Goal: Task Accomplishment & Management: Use online tool/utility

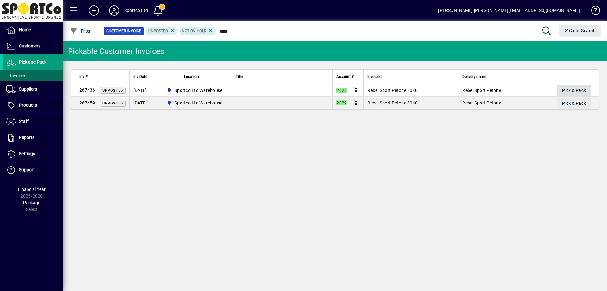
type input "****"
click at [568, 86] on span "Pick & Pack" at bounding box center [575, 90] width 24 height 10
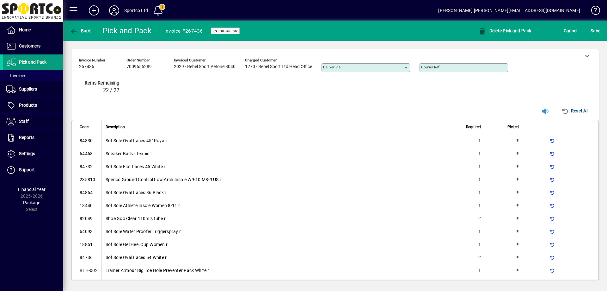
type input "*"
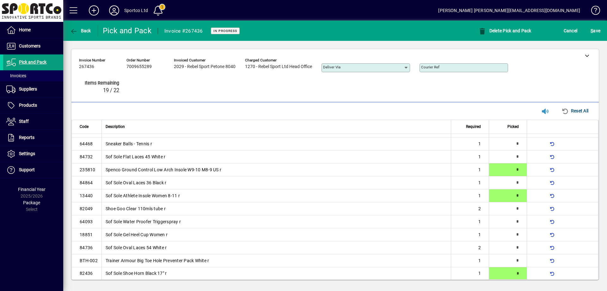
type input "*"
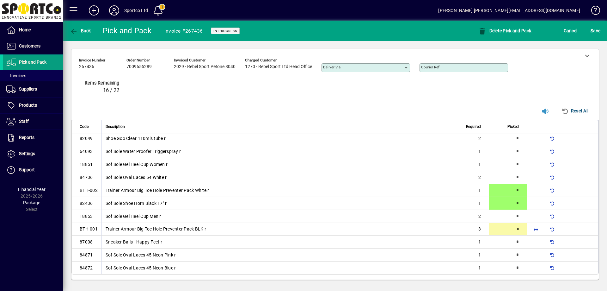
type input "*"
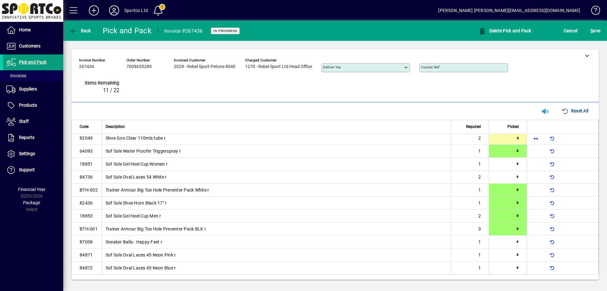
type input "*"
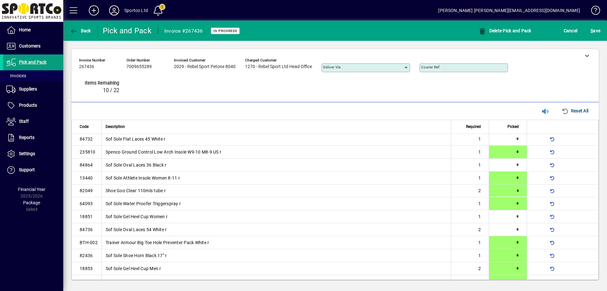
scroll to position [19, 0]
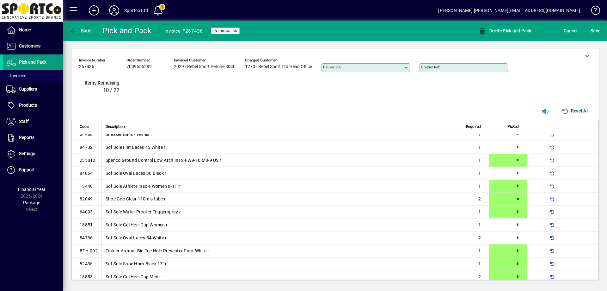
type input "*"
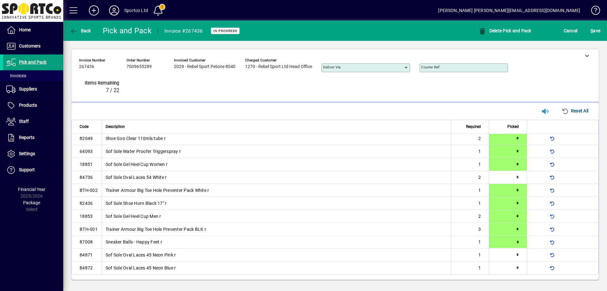
type input "*"
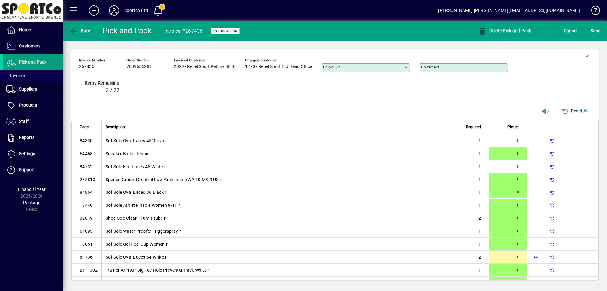
type input "*"
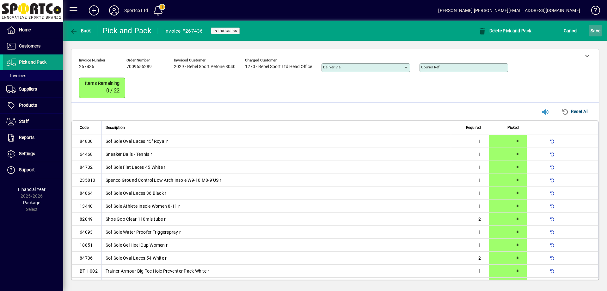
click at [600, 27] on span "S ave" at bounding box center [596, 31] width 10 height 10
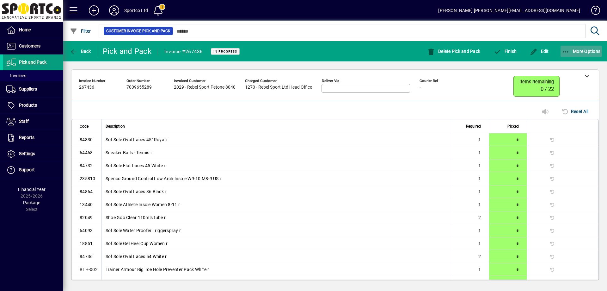
click at [568, 48] on span "button" at bounding box center [582, 51] width 42 height 15
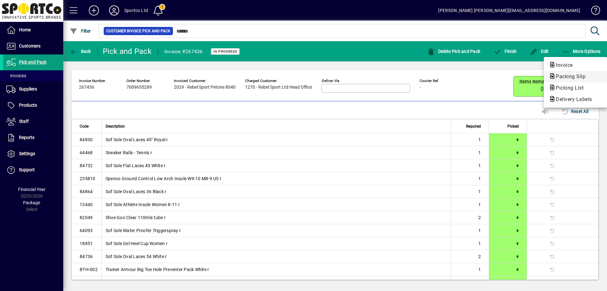
click at [567, 76] on span "Packing Slip" at bounding box center [569, 76] width 40 height 6
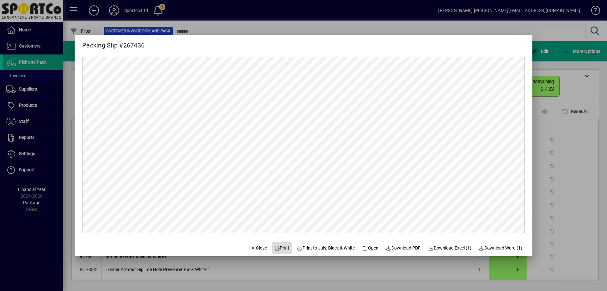
click at [280, 248] on span "Print" at bounding box center [282, 248] width 15 height 7
click at [256, 247] on span "Close" at bounding box center [259, 248] width 16 height 7
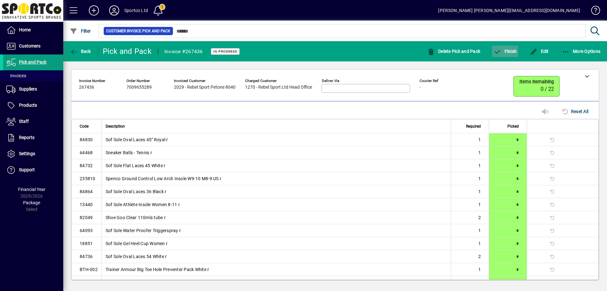
click at [512, 53] on span "Finish" at bounding box center [505, 51] width 23 height 5
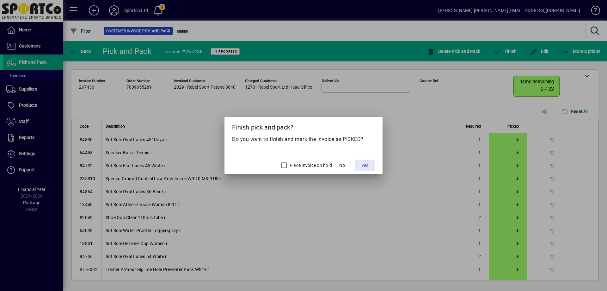
click at [365, 165] on span "Yes" at bounding box center [365, 165] width 7 height 7
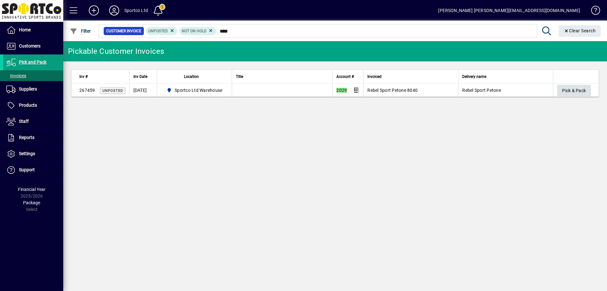
type input "****"
click at [580, 89] on span "Pick & Pack" at bounding box center [575, 90] width 24 height 10
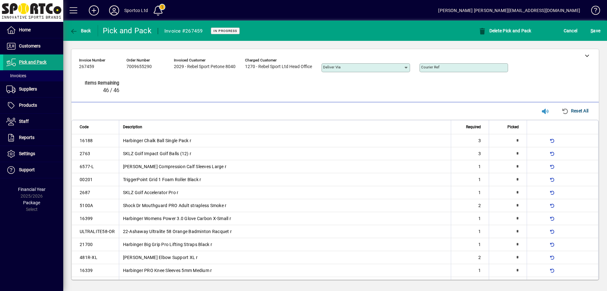
type input "*"
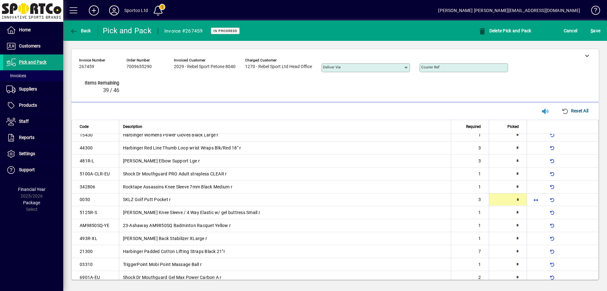
scroll to position [162, 0]
type input "*"
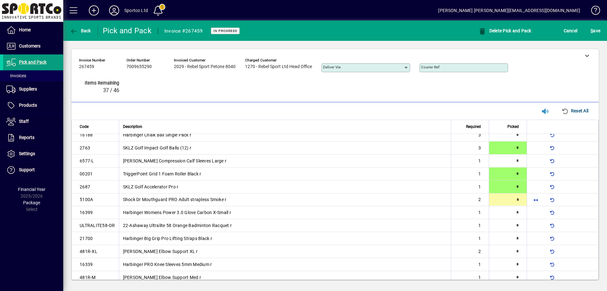
type input "*"
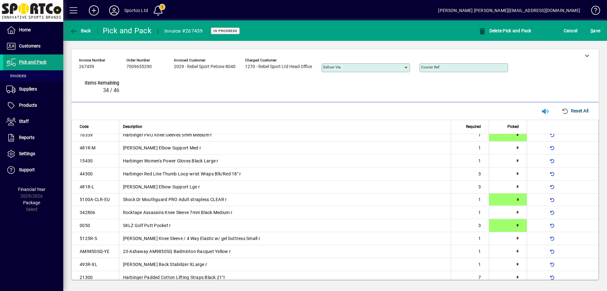
type input "*"
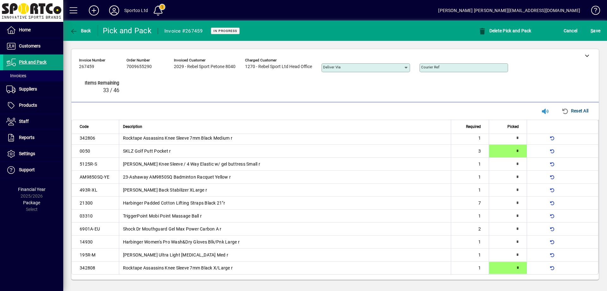
type input "*"
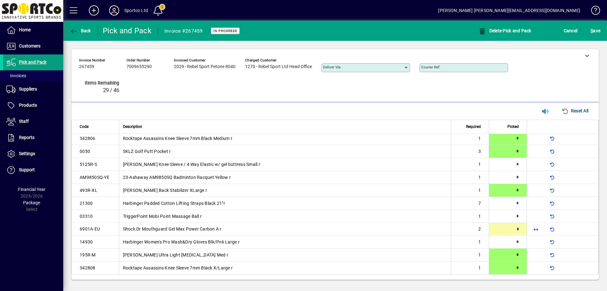
type input "*"
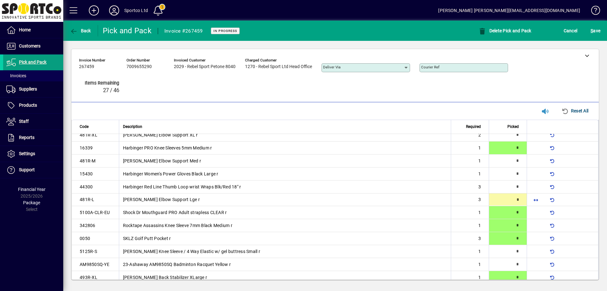
type input "*"
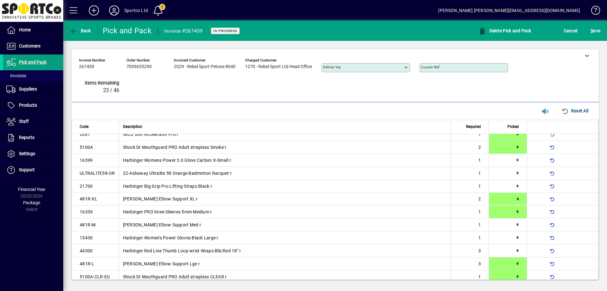
type input "*"
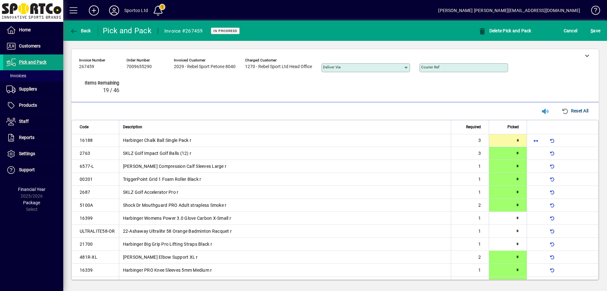
type input "*"
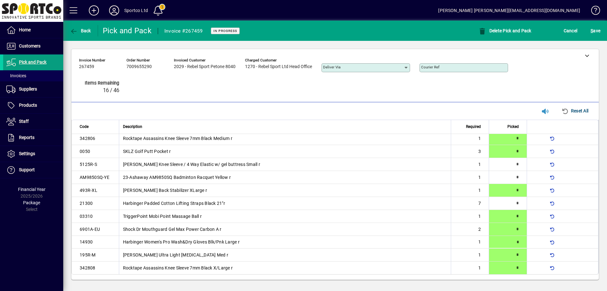
type input "*"
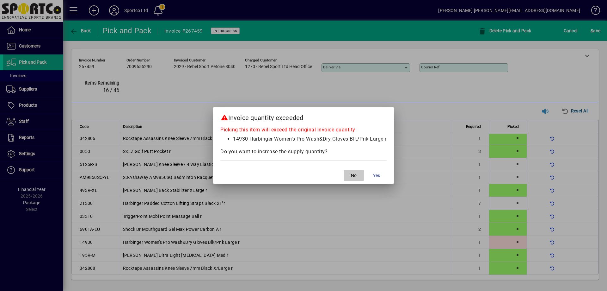
click at [360, 171] on span "button" at bounding box center [354, 175] width 20 height 15
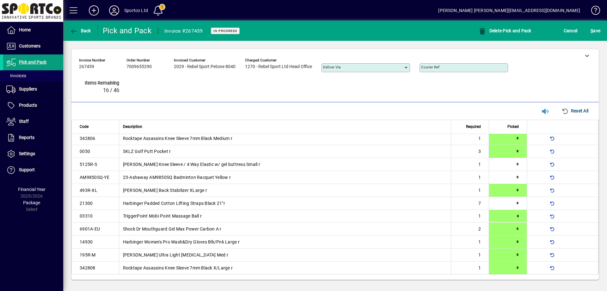
type input "*"
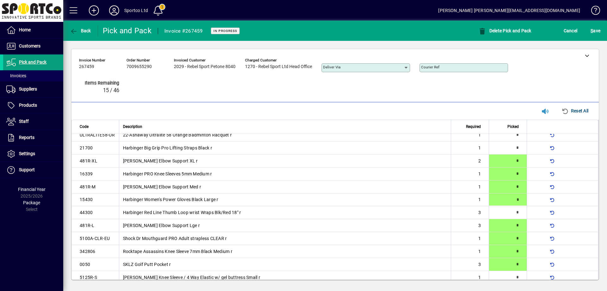
type input "*"
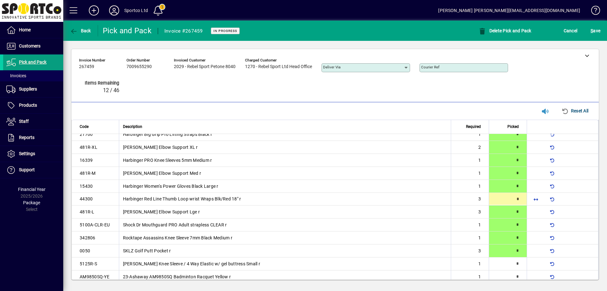
type input "*"
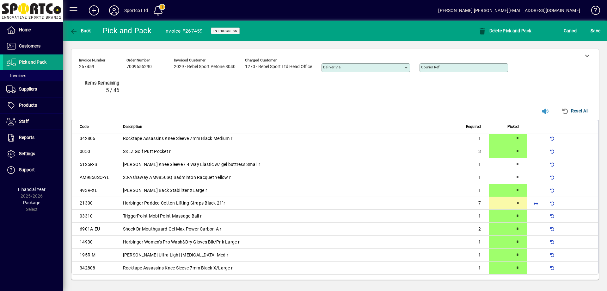
type input "*"
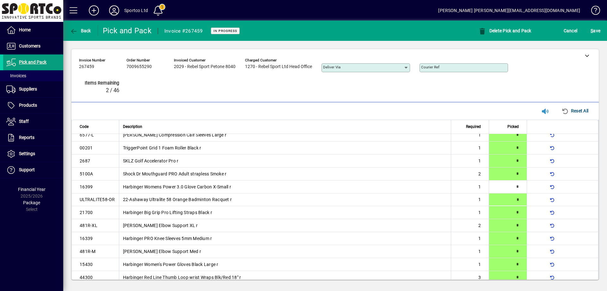
type input "*"
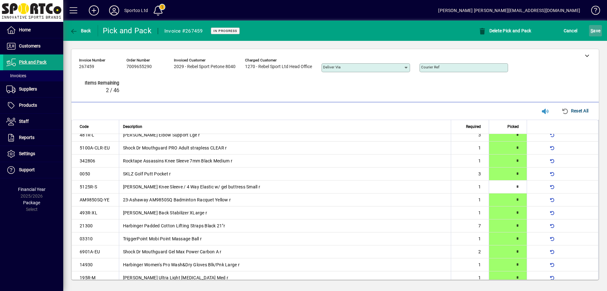
click at [596, 27] on span "S ave" at bounding box center [596, 31] width 10 height 10
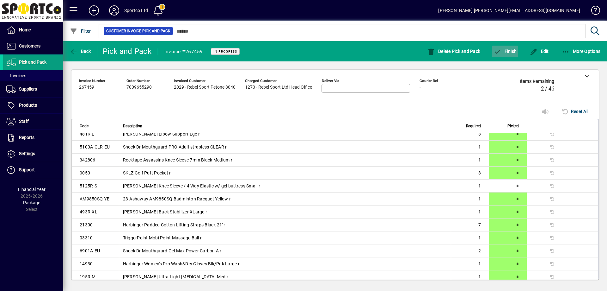
click at [505, 50] on span "Finish" at bounding box center [505, 51] width 23 height 5
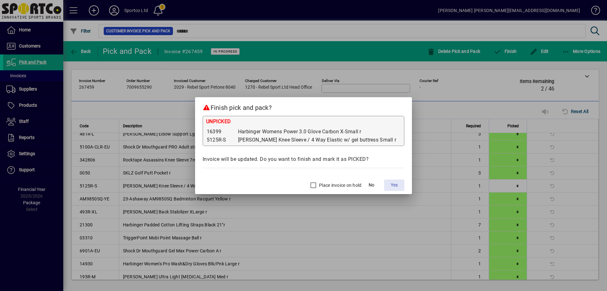
click at [391, 183] on span "Yes" at bounding box center [394, 185] width 7 height 7
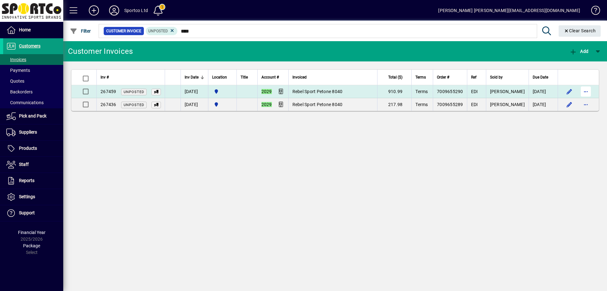
type input "****"
click at [590, 91] on span "button" at bounding box center [586, 91] width 15 height 15
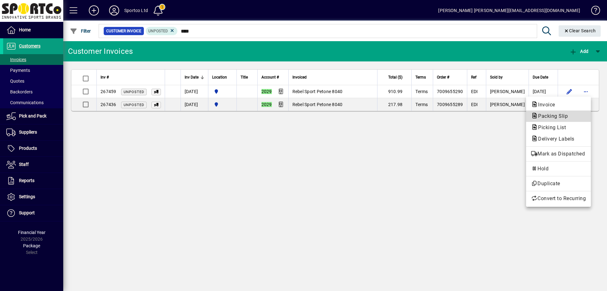
click at [575, 114] on span "Packing Slip" at bounding box center [559, 116] width 55 height 8
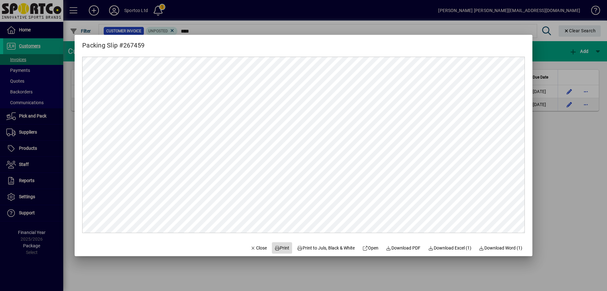
click at [275, 247] on span "Print" at bounding box center [282, 248] width 15 height 7
click at [253, 243] on span "button" at bounding box center [259, 247] width 22 height 15
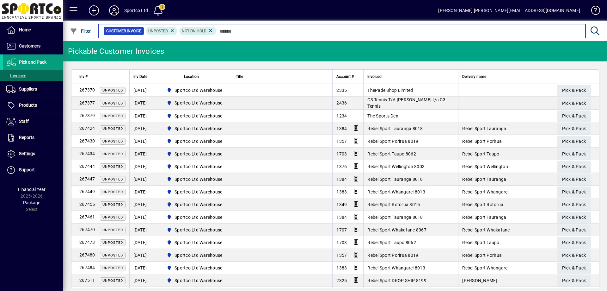
click at [225, 28] on input "text" at bounding box center [399, 31] width 364 height 9
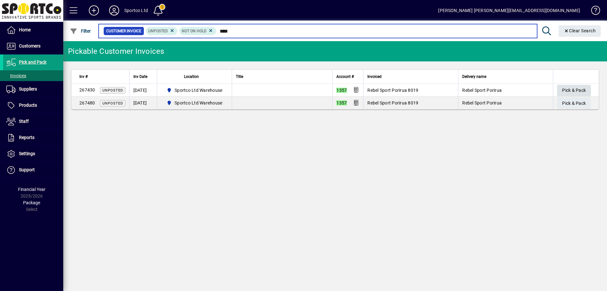
type input "****"
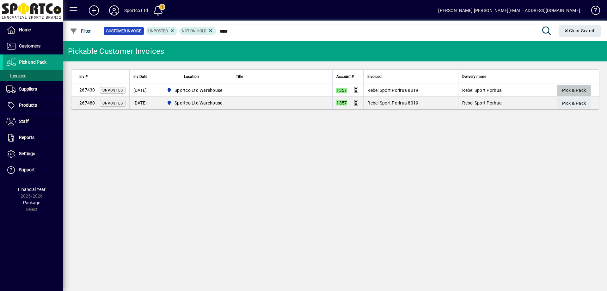
click at [582, 87] on span "Pick & Pack" at bounding box center [575, 90] width 24 height 10
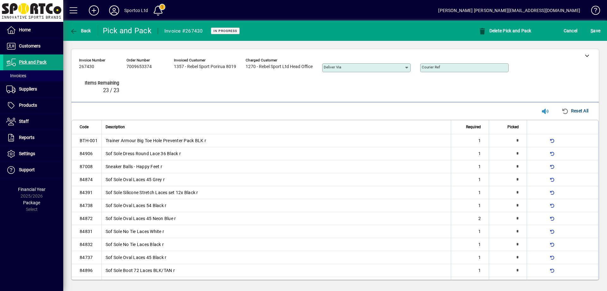
type input "*"
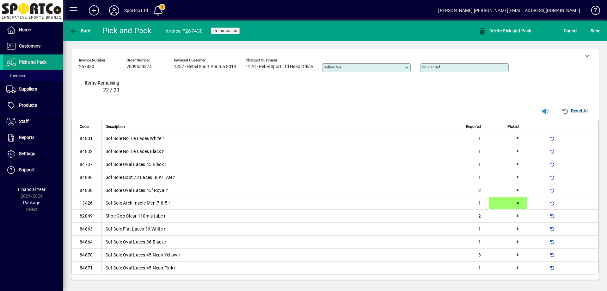
type input "*"
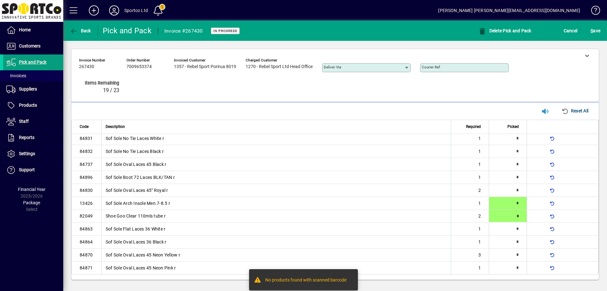
type input "*"
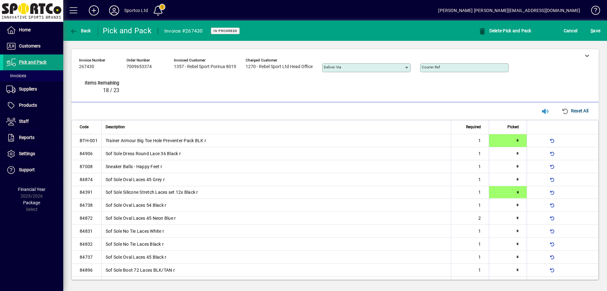
type input "*"
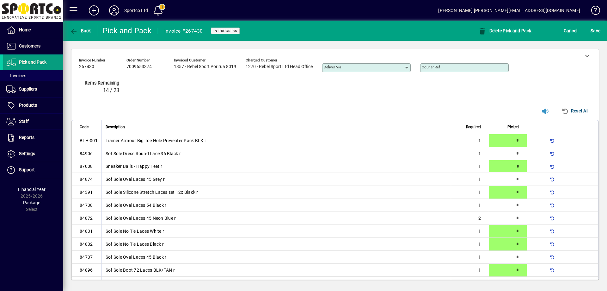
type input "*"
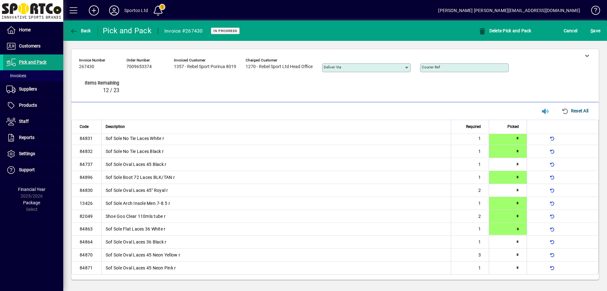
type input "*"
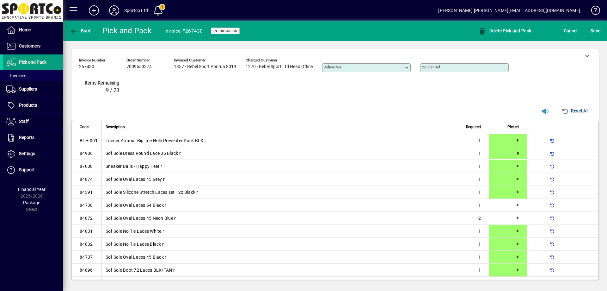
type input "*"
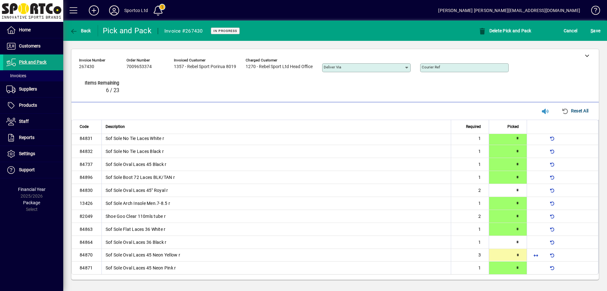
type input "*"
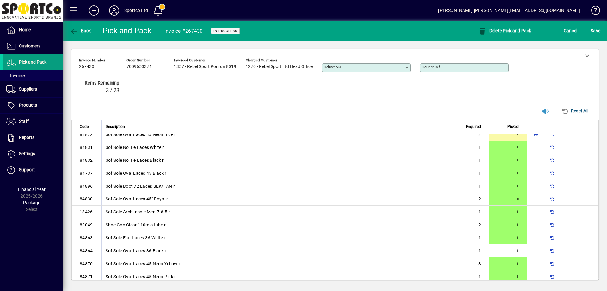
type input "*"
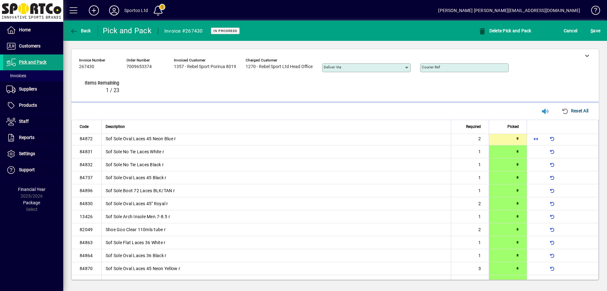
type input "*"
click at [594, 32] on span "S ave" at bounding box center [596, 31] width 10 height 10
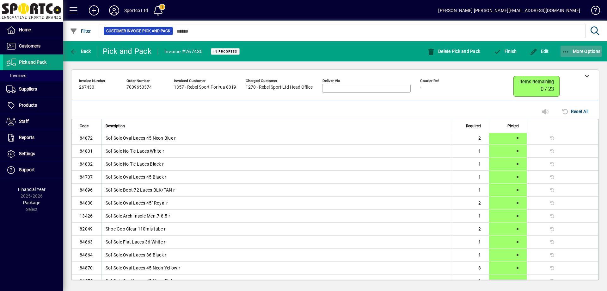
click at [569, 47] on span "button" at bounding box center [582, 51] width 42 height 15
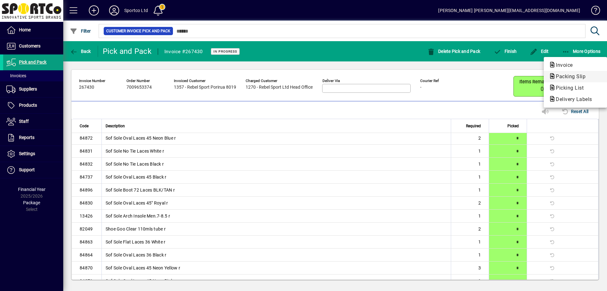
click at [576, 74] on span "Packing Slip" at bounding box center [569, 76] width 40 height 6
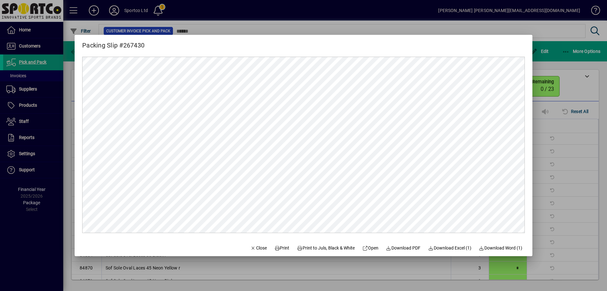
scroll to position [0, 0]
click at [282, 247] on span "Print" at bounding box center [282, 248] width 15 height 7
click at [250, 252] on span "button" at bounding box center [259, 247] width 22 height 15
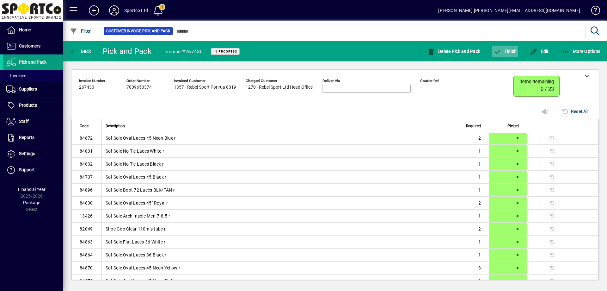
click at [512, 47] on span "button" at bounding box center [505, 51] width 26 height 15
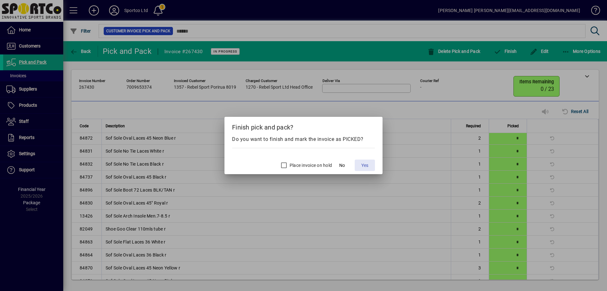
click at [367, 161] on span at bounding box center [365, 165] width 20 height 15
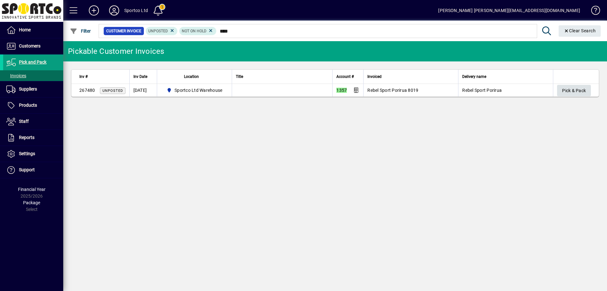
type input "****"
click at [573, 90] on span "Pick & Pack" at bounding box center [575, 90] width 24 height 10
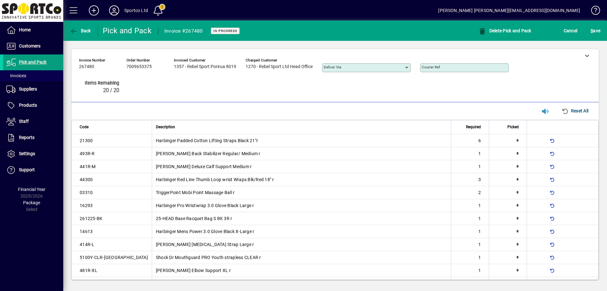
type input "*"
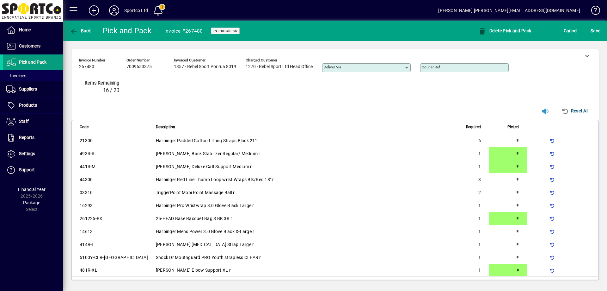
type input "*"
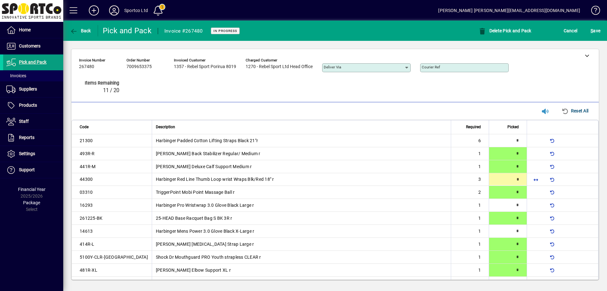
type input "*"
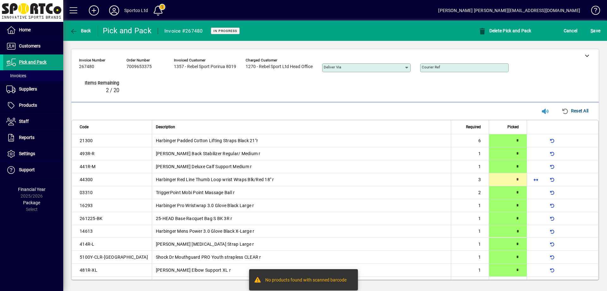
type input "*"
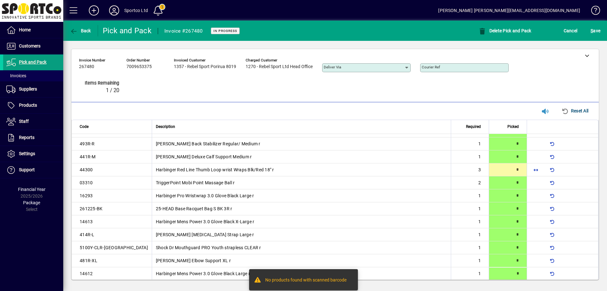
type input "*"
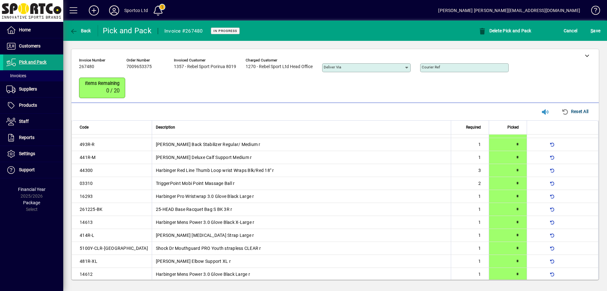
click at [605, 28] on div "S ave" at bounding box center [595, 30] width 23 height 11
click at [597, 28] on span "S ave" at bounding box center [596, 31] width 10 height 10
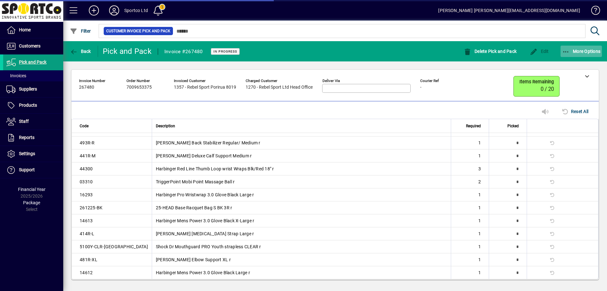
scroll to position [0, 0]
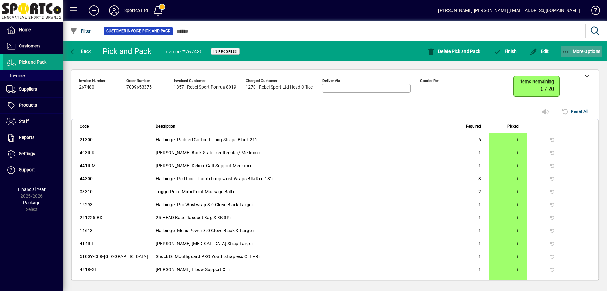
click at [567, 49] on icon "button" at bounding box center [567, 52] width 8 height 6
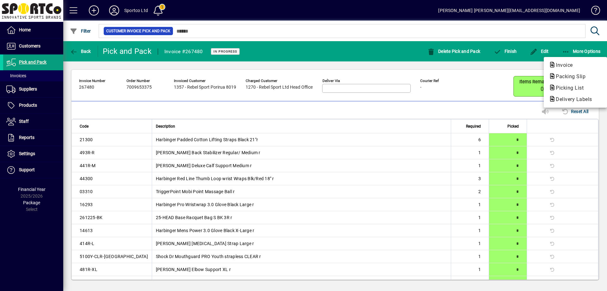
click at [572, 74] on span "Packing Slip" at bounding box center [569, 76] width 40 height 6
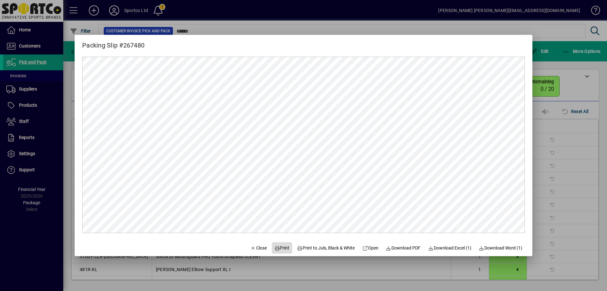
click at [279, 247] on span "Print" at bounding box center [282, 248] width 15 height 7
click at [251, 245] on span "Close" at bounding box center [259, 248] width 16 height 7
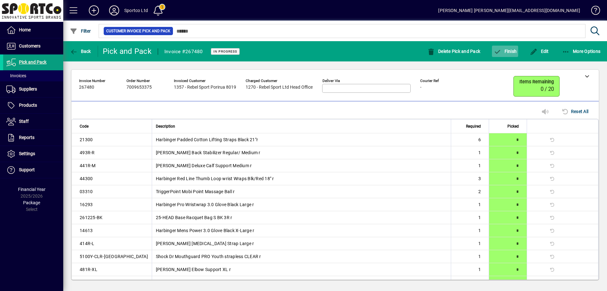
click at [503, 47] on span "button" at bounding box center [505, 51] width 26 height 15
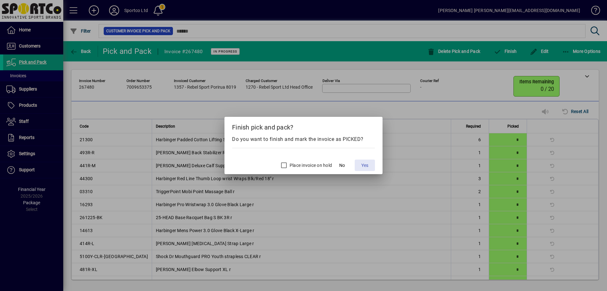
click at [364, 164] on span "Yes" at bounding box center [365, 165] width 7 height 7
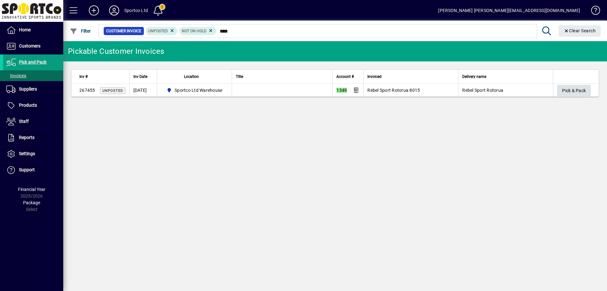
type input "****"
click at [579, 89] on span "Pick & Pack" at bounding box center [575, 90] width 24 height 10
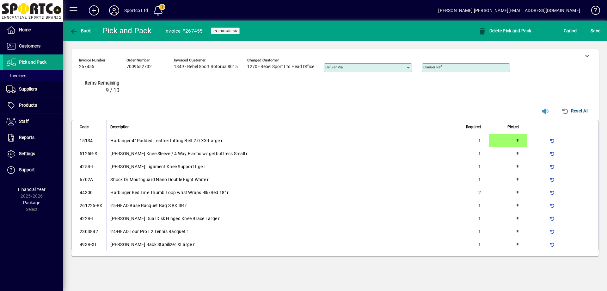
type input "*"
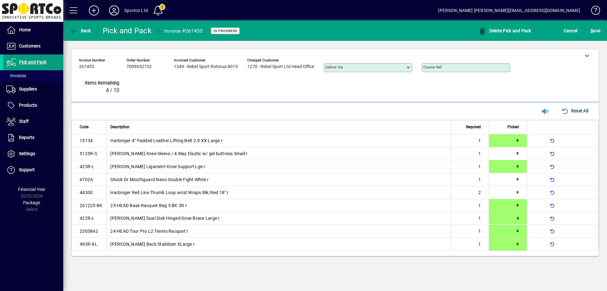
type input "*"
click at [594, 29] on span "S ave" at bounding box center [596, 31] width 10 height 10
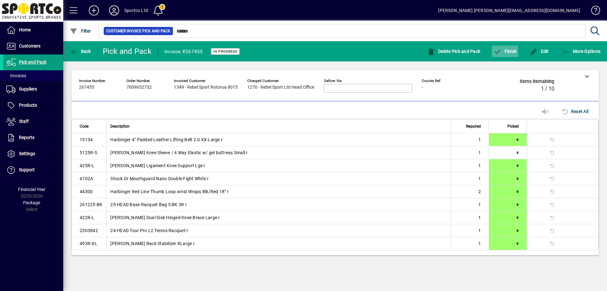
click at [509, 52] on span "Finish" at bounding box center [505, 51] width 23 height 5
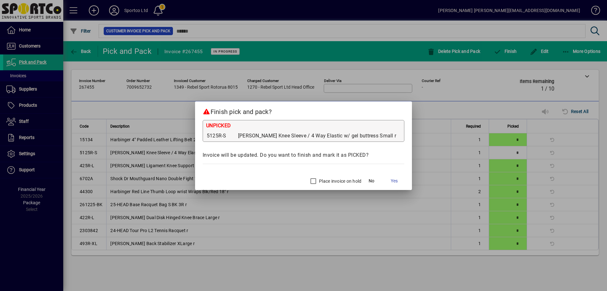
click at [323, 184] on label "Place invoice on hold" at bounding box center [340, 181] width 44 height 6
click at [391, 182] on span "Yes" at bounding box center [394, 180] width 7 height 7
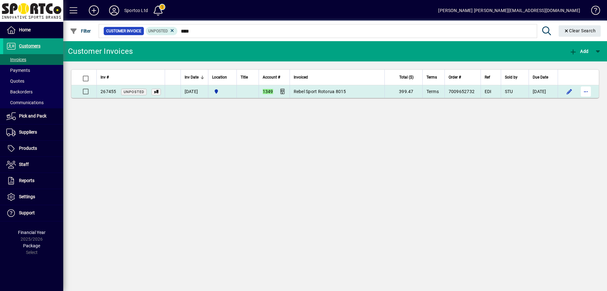
type input "****"
click at [588, 90] on span "button" at bounding box center [586, 91] width 15 height 15
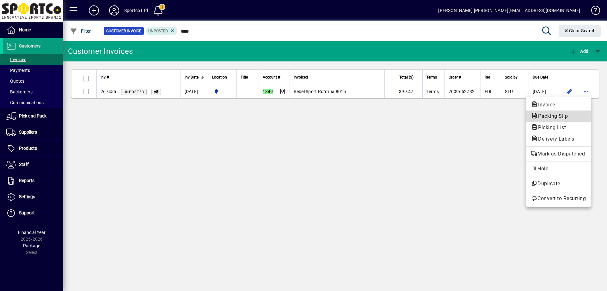
click at [574, 117] on span "Packing Slip" at bounding box center [559, 116] width 55 height 8
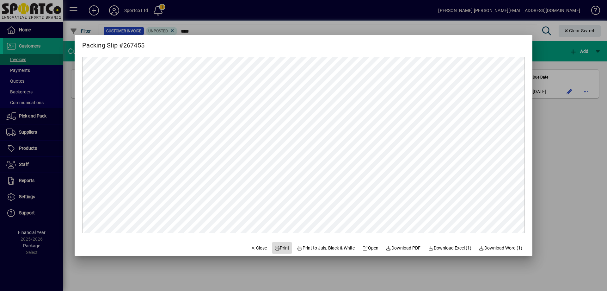
click at [281, 248] on span "Print" at bounding box center [282, 248] width 15 height 7
click at [251, 246] on icon "button" at bounding box center [254, 248] width 6 height 4
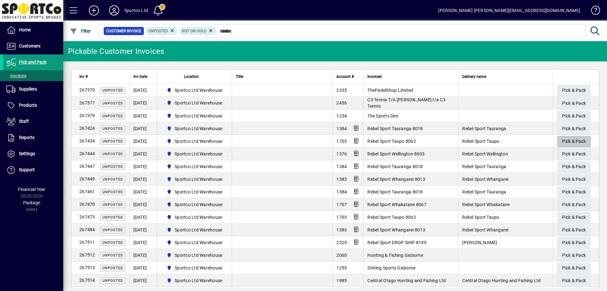
click at [569, 140] on span "Pick & Pack" at bounding box center [575, 141] width 24 height 10
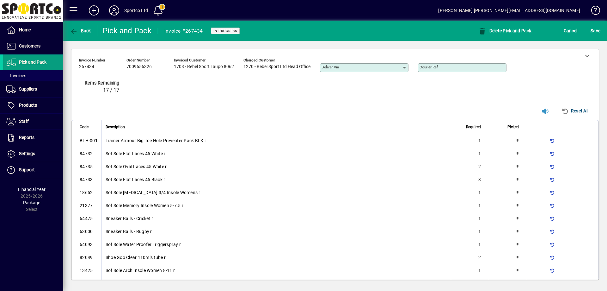
type input "*"
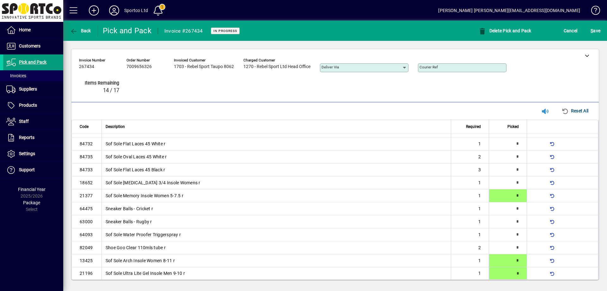
type input "*"
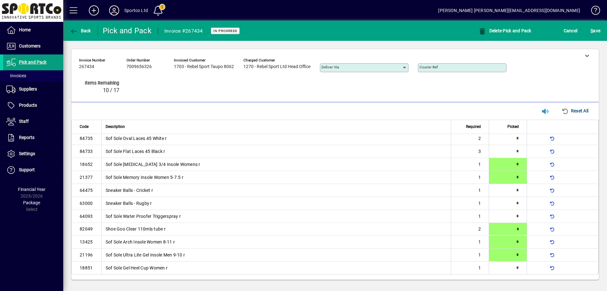
type input "*"
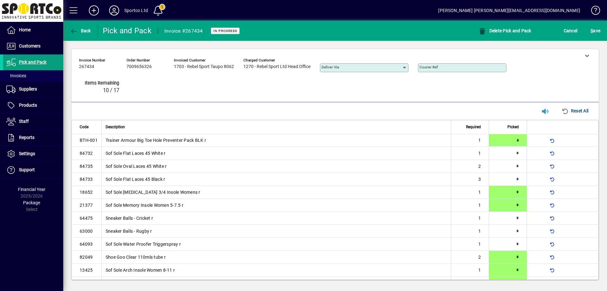
type input "*"
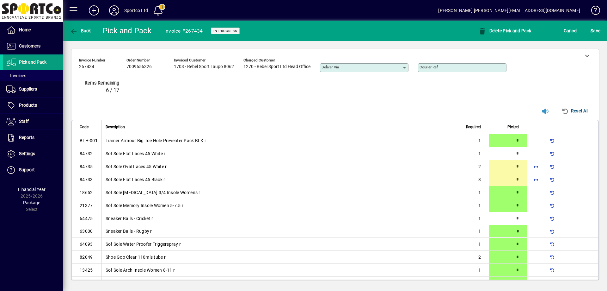
type input "*"
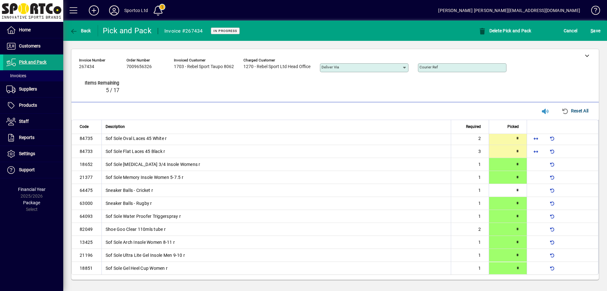
type input "*"
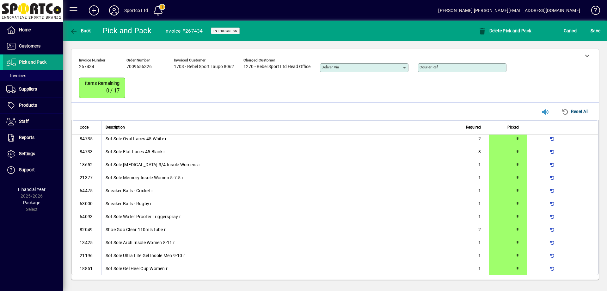
scroll to position [28, 0]
click at [595, 33] on span "S ave" at bounding box center [596, 31] width 10 height 10
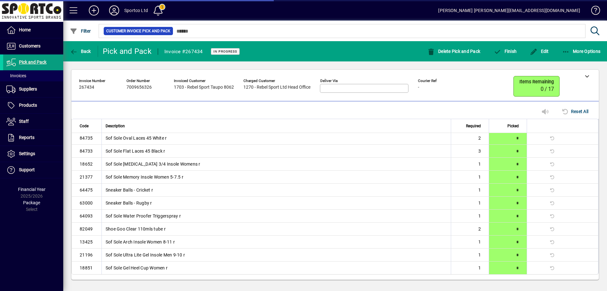
scroll to position [16, 0]
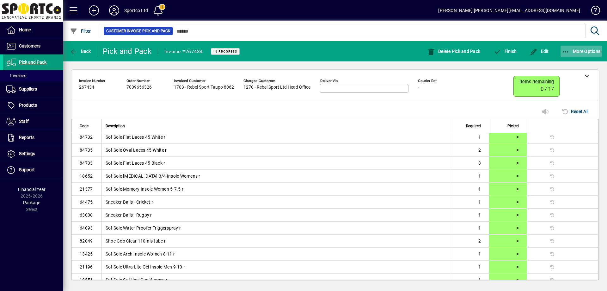
click at [566, 49] on icon "button" at bounding box center [567, 52] width 8 height 6
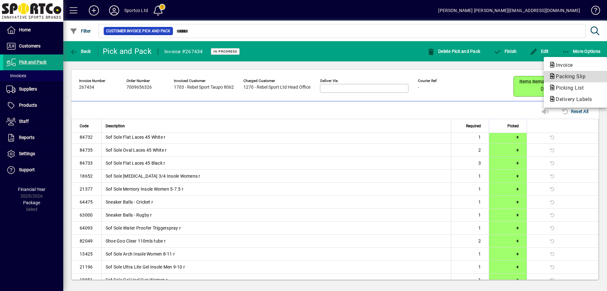
click at [579, 77] on span "Packing Slip" at bounding box center [569, 76] width 40 height 6
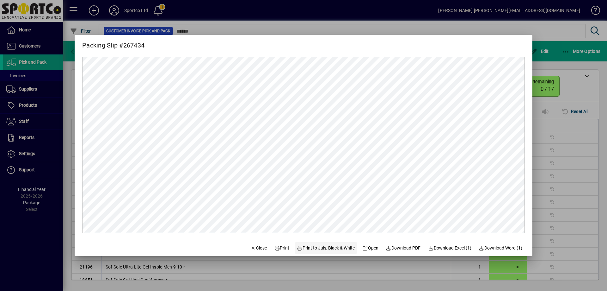
scroll to position [0, 0]
click at [283, 246] on span "Print" at bounding box center [282, 248] width 15 height 7
click at [255, 247] on span "Close" at bounding box center [259, 248] width 16 height 7
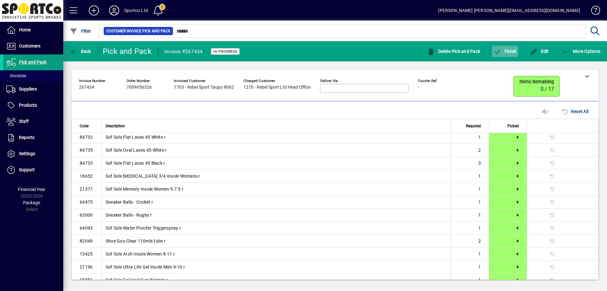
click at [510, 48] on span "button" at bounding box center [505, 51] width 26 height 15
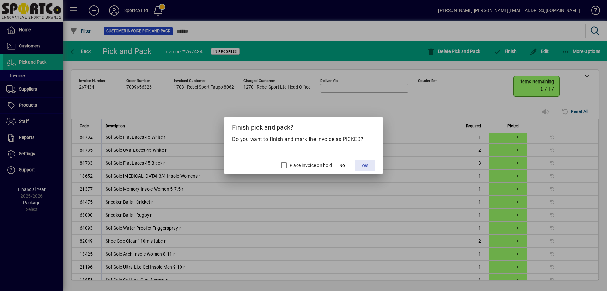
click at [369, 165] on span at bounding box center [365, 165] width 20 height 15
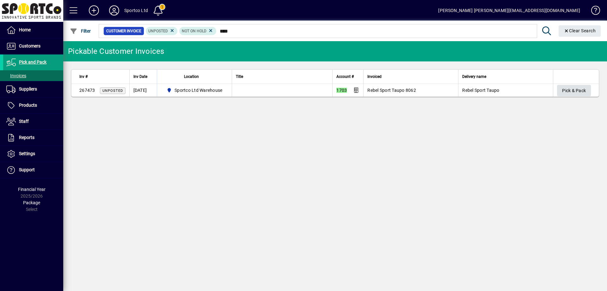
type input "****"
click at [562, 90] on span "button" at bounding box center [574, 90] width 34 height 15
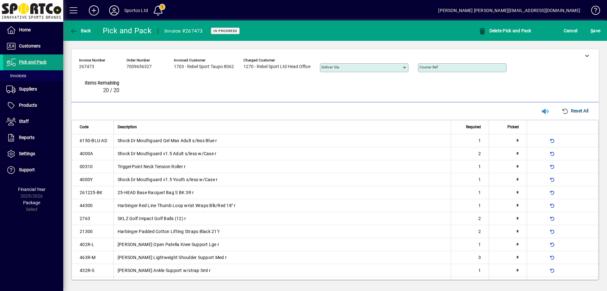
type input "*"
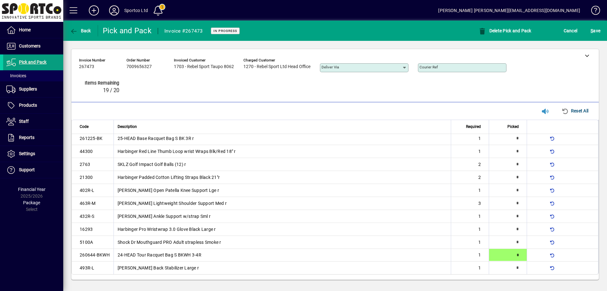
type input "*"
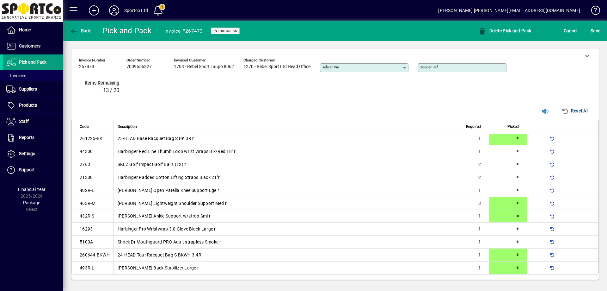
type input "*"
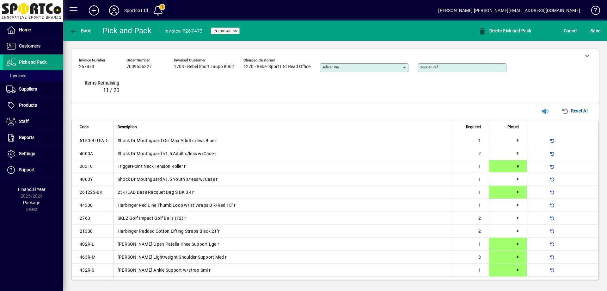
type input "*"
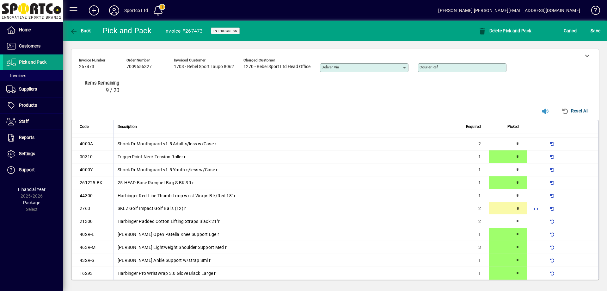
type input "*"
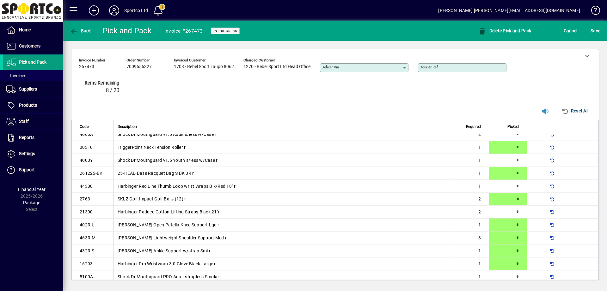
type input "*"
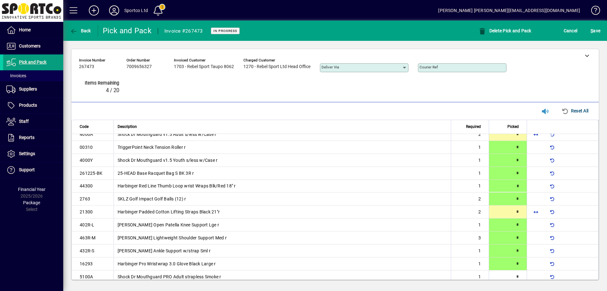
type input "*"
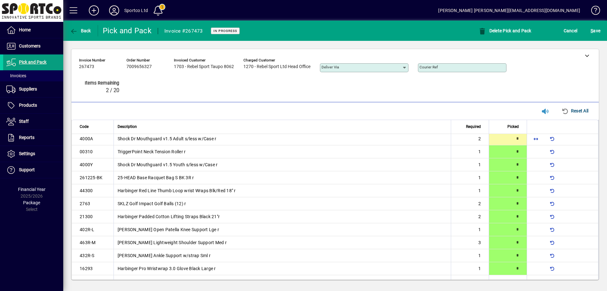
type input "*"
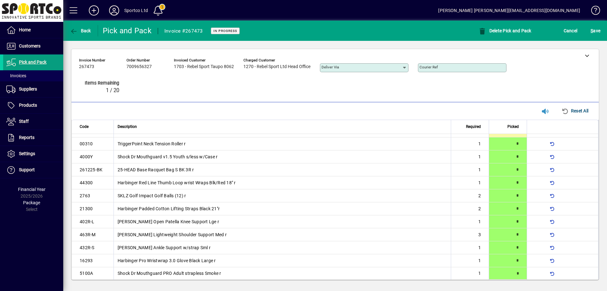
type input "*"
click at [596, 27] on span "S ave" at bounding box center [596, 31] width 10 height 10
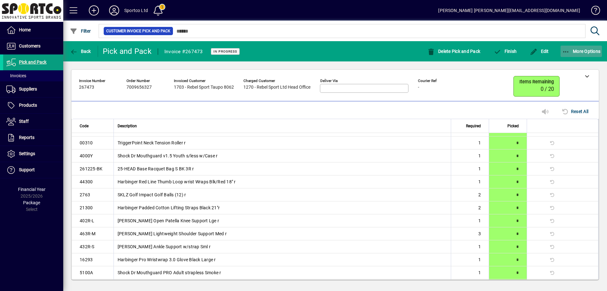
click at [566, 47] on span "button" at bounding box center [582, 51] width 42 height 15
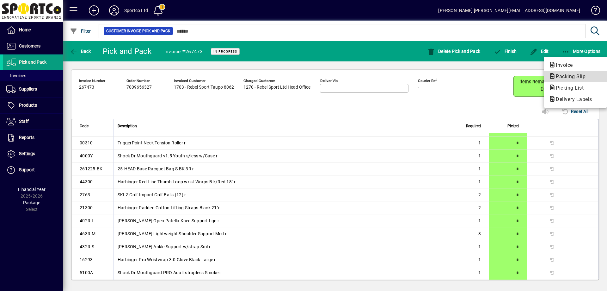
click at [568, 76] on span "Packing Slip" at bounding box center [569, 76] width 40 height 6
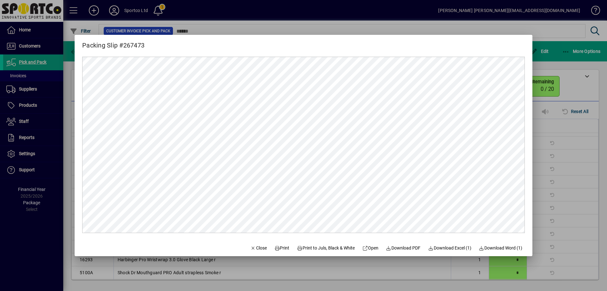
scroll to position [0, 0]
click at [275, 245] on span "Print" at bounding box center [282, 248] width 15 height 7
click at [256, 252] on span "button" at bounding box center [259, 247] width 22 height 15
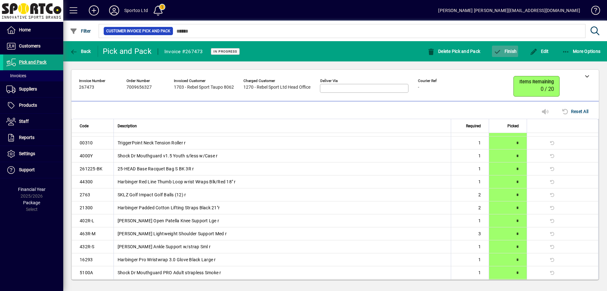
click at [510, 52] on span "Finish" at bounding box center [505, 51] width 23 height 5
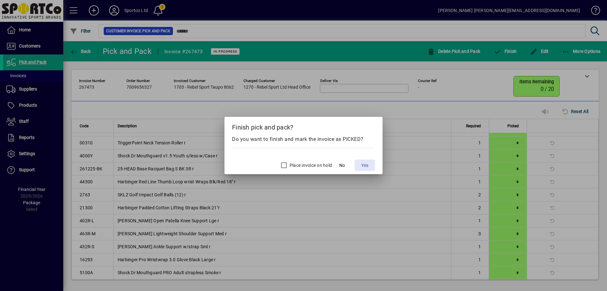
click at [367, 165] on span "Yes" at bounding box center [365, 165] width 7 height 7
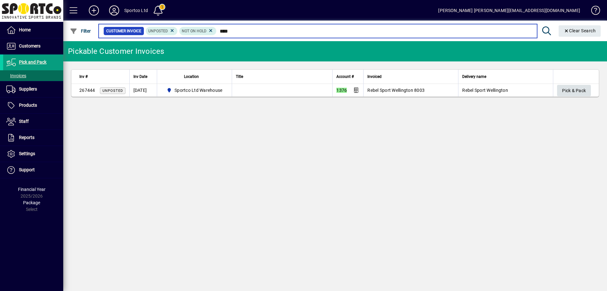
type input "****"
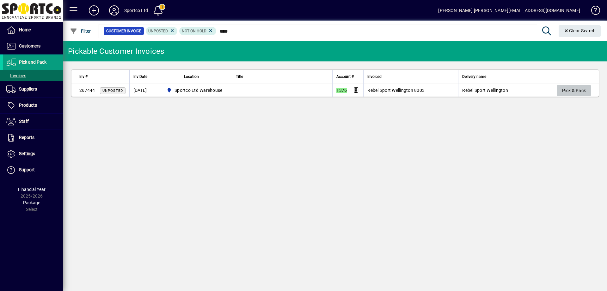
click at [580, 94] on span "Pick & Pack" at bounding box center [575, 90] width 24 height 10
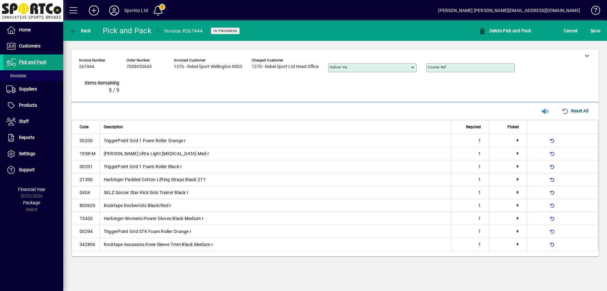
type input "*"
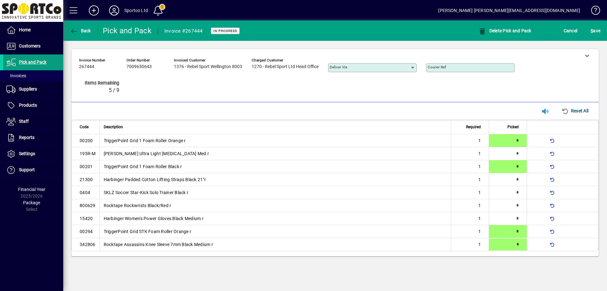
type input "*"
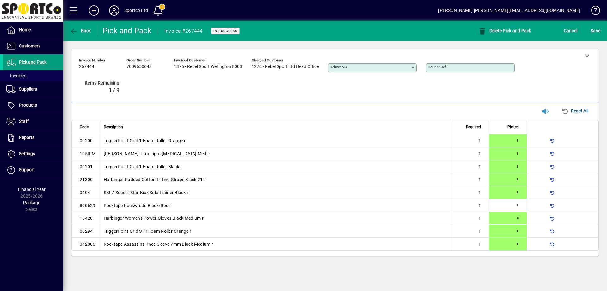
type input "*"
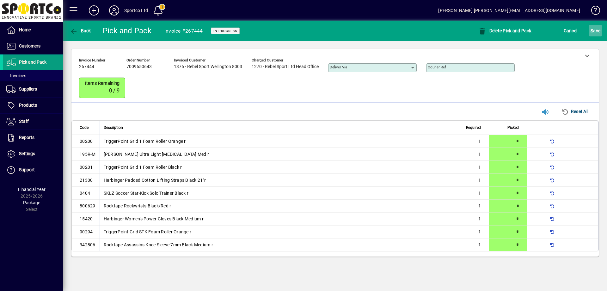
click at [596, 30] on span "S ave" at bounding box center [596, 31] width 10 height 10
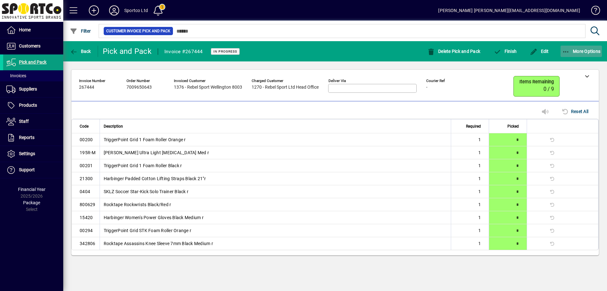
click at [566, 51] on icon "button" at bounding box center [567, 52] width 8 height 6
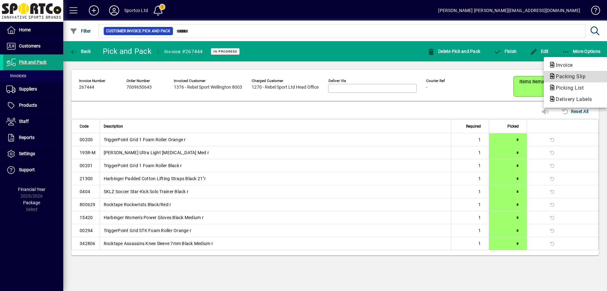
click at [575, 78] on span "Packing Slip" at bounding box center [569, 76] width 40 height 6
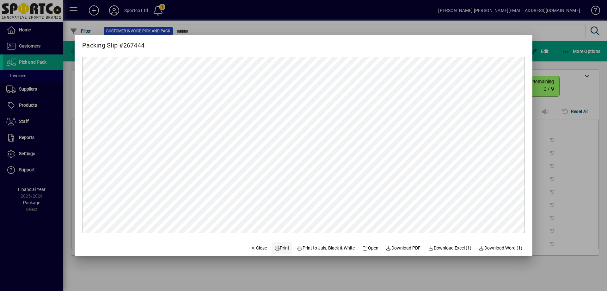
click at [279, 246] on span "Print" at bounding box center [282, 248] width 15 height 7
click at [257, 246] on span "Close" at bounding box center [259, 248] width 16 height 7
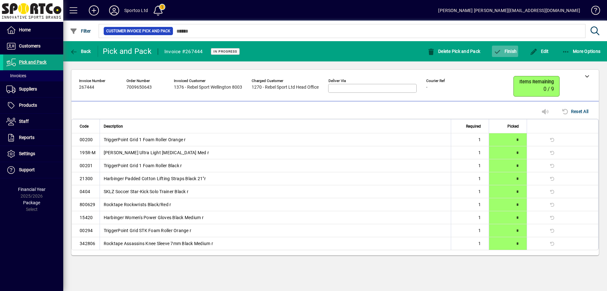
click at [505, 55] on span "button" at bounding box center [505, 51] width 26 height 15
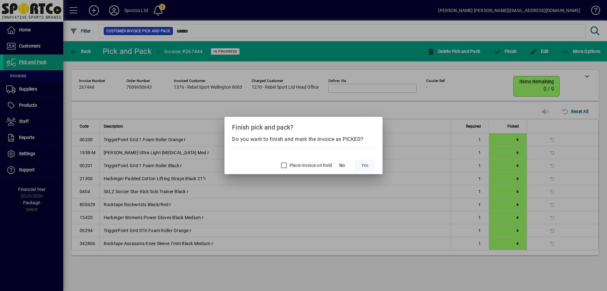
click at [367, 165] on span "Yes" at bounding box center [365, 165] width 7 height 7
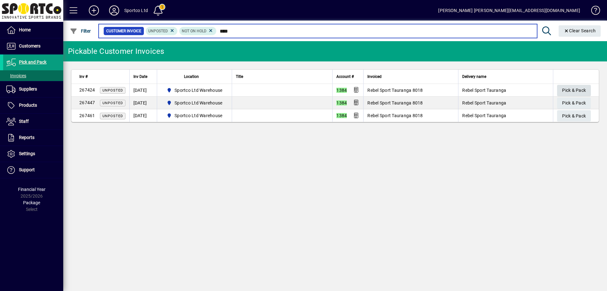
type input "****"
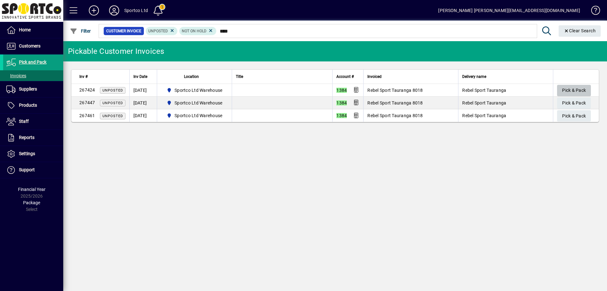
click at [572, 90] on span "Pick & Pack" at bounding box center [575, 90] width 24 height 10
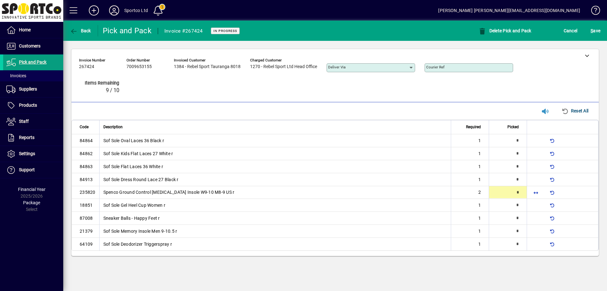
type input "*"
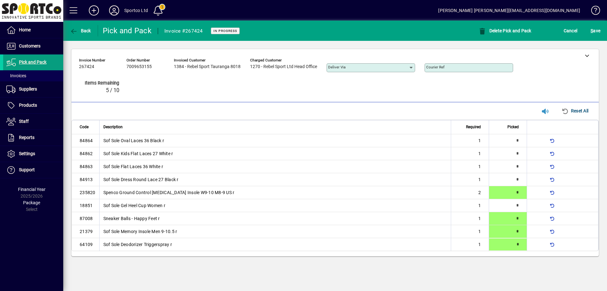
type input "*"
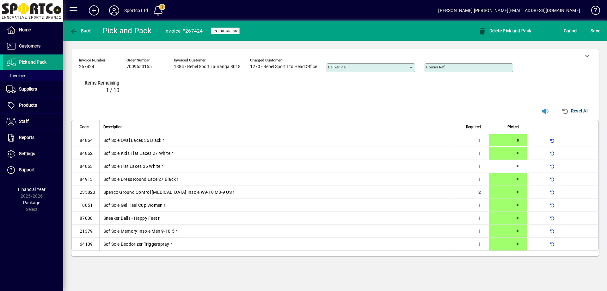
type input "*"
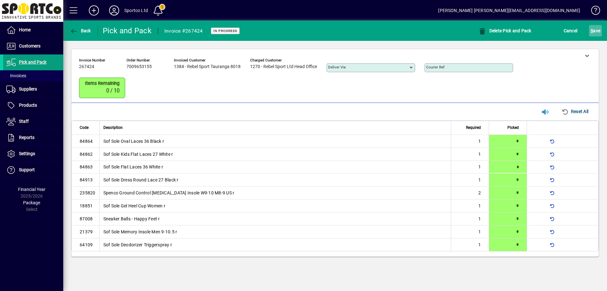
click at [599, 27] on span "S ave" at bounding box center [596, 31] width 10 height 10
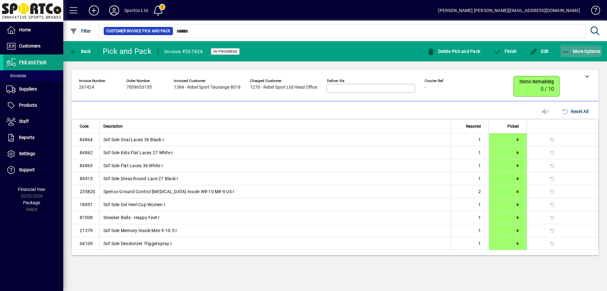
click at [570, 50] on span "More Options" at bounding box center [582, 51] width 39 height 5
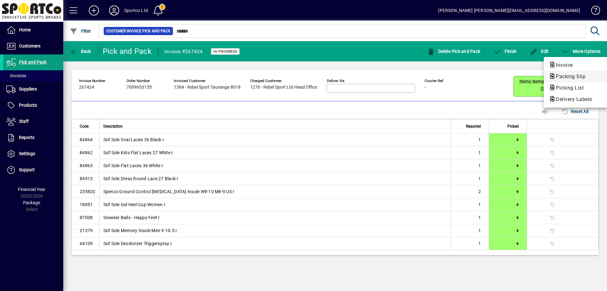
click at [574, 76] on span "Packing Slip" at bounding box center [569, 76] width 40 height 6
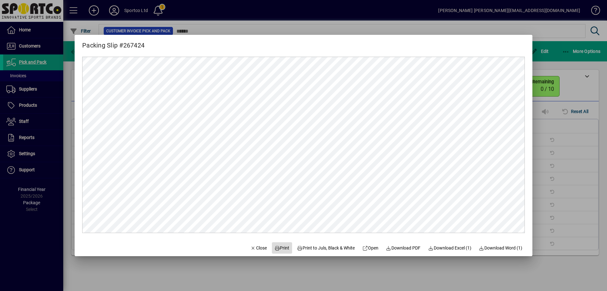
click at [280, 245] on span "Print" at bounding box center [282, 248] width 15 height 7
click at [258, 248] on span "Close" at bounding box center [259, 248] width 16 height 7
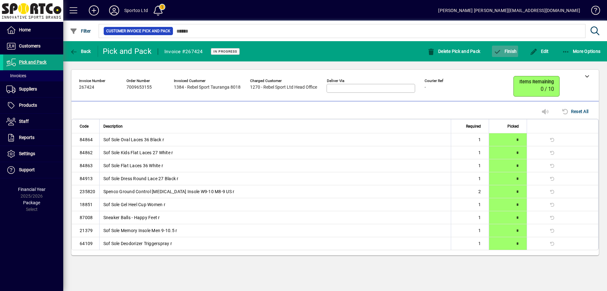
click at [515, 51] on span "Finish" at bounding box center [505, 51] width 23 height 5
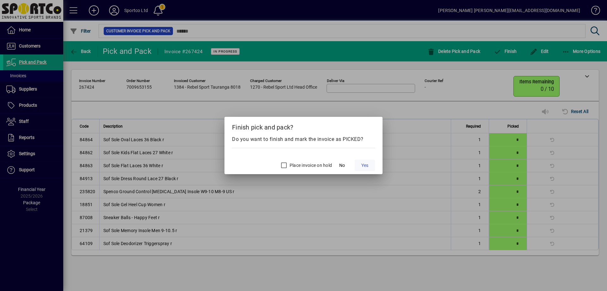
click at [369, 166] on span "Yes" at bounding box center [365, 165] width 7 height 7
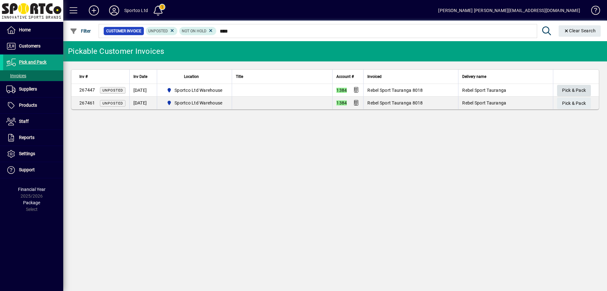
type input "****"
click at [569, 87] on span "Pick & Pack" at bounding box center [575, 90] width 24 height 10
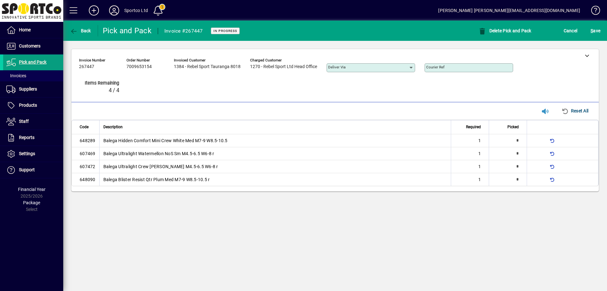
type input "*"
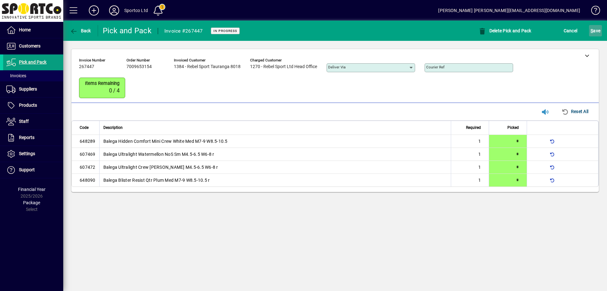
click at [596, 26] on span "S ave" at bounding box center [596, 31] width 10 height 10
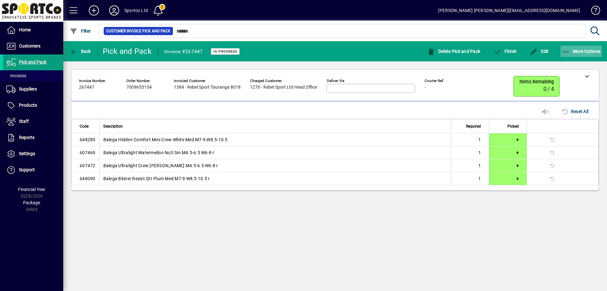
click at [570, 47] on span "button" at bounding box center [582, 51] width 42 height 15
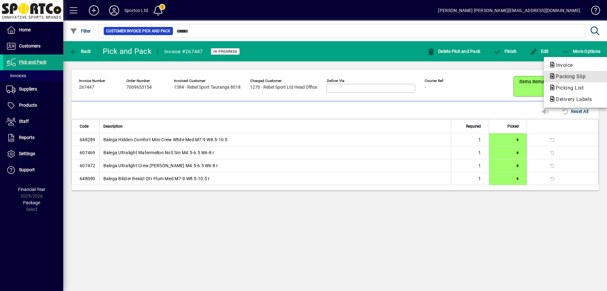
click at [577, 74] on span "Packing Slip" at bounding box center [569, 76] width 40 height 6
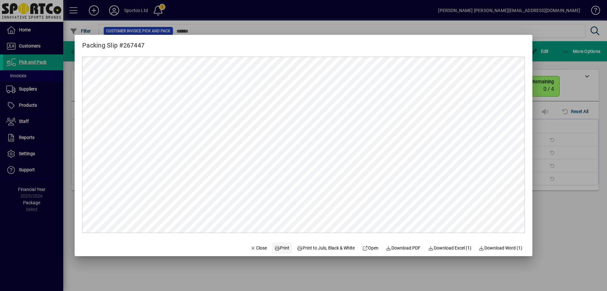
click at [280, 248] on span "Print" at bounding box center [282, 248] width 15 height 7
click at [251, 247] on span "Close" at bounding box center [259, 248] width 16 height 7
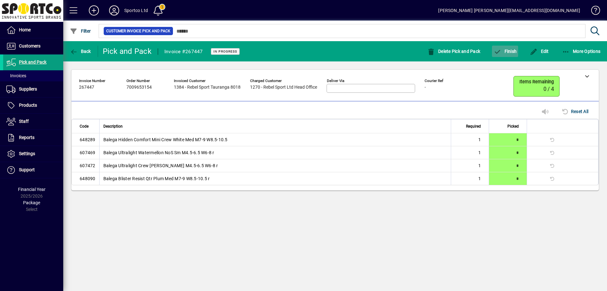
click at [512, 46] on span "button" at bounding box center [505, 51] width 26 height 15
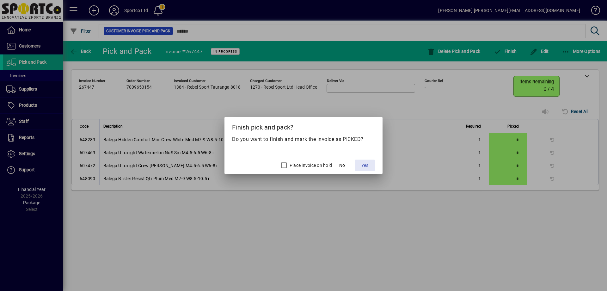
click at [369, 166] on span at bounding box center [365, 165] width 20 height 15
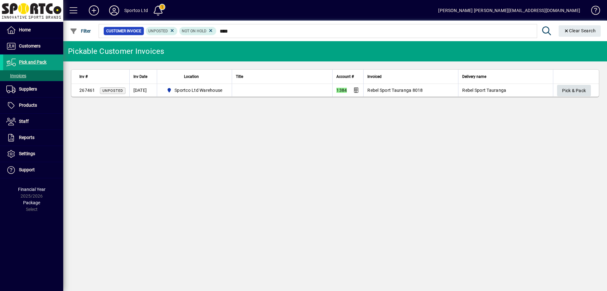
type input "****"
click at [563, 92] on span "Pick & Pack" at bounding box center [575, 90] width 24 height 10
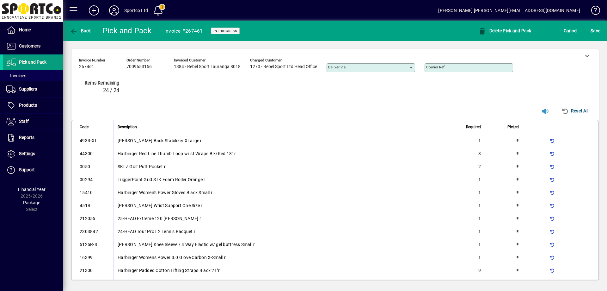
type input "*"
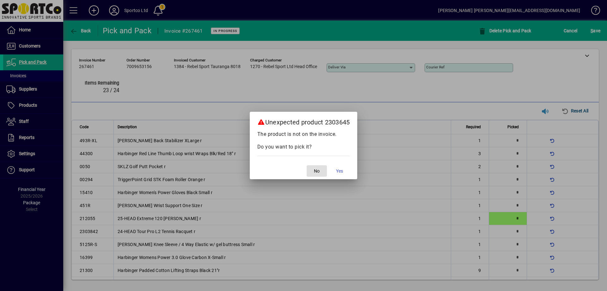
click at [311, 168] on span "button" at bounding box center [317, 170] width 20 height 15
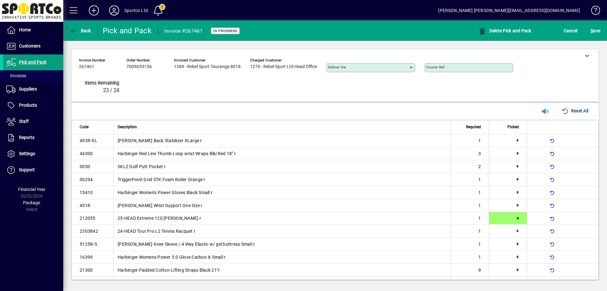
type input "*"
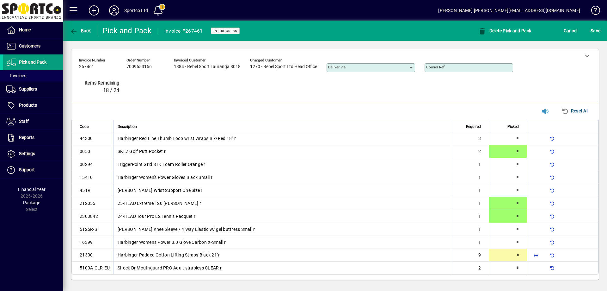
type input "*"
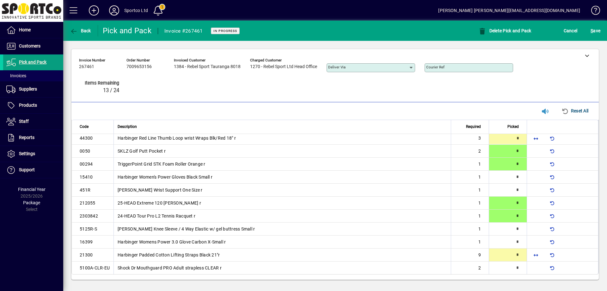
type input "*"
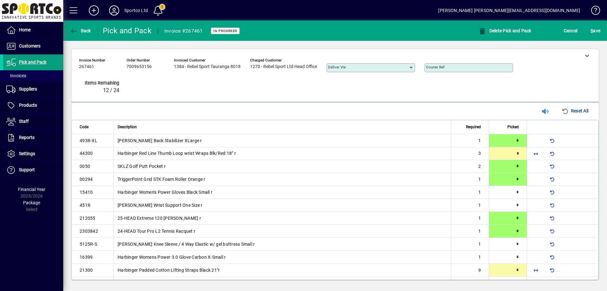
type input "*"
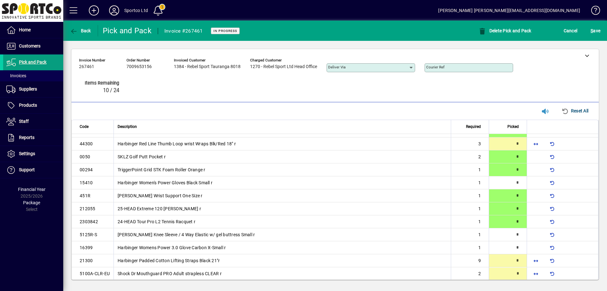
type input "*"
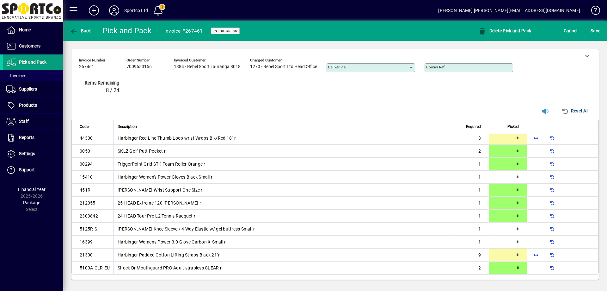
scroll to position [15, 0]
type input "*"
click at [596, 33] on span "S ave" at bounding box center [596, 31] width 10 height 10
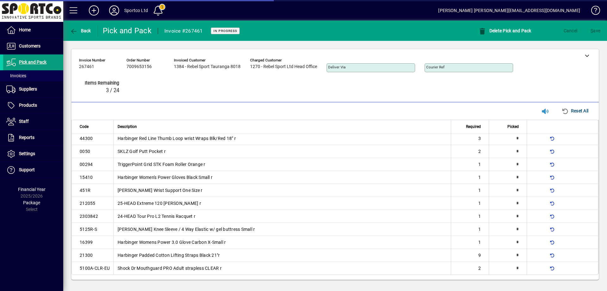
scroll to position [0, 0]
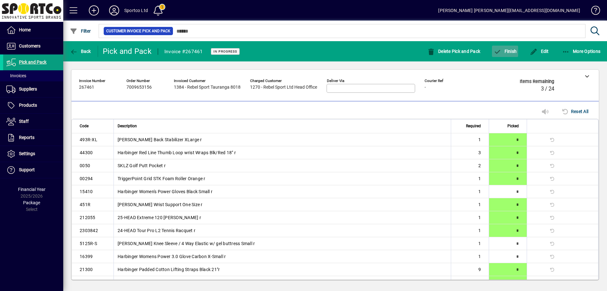
click at [504, 53] on span "Finish" at bounding box center [505, 51] width 23 height 5
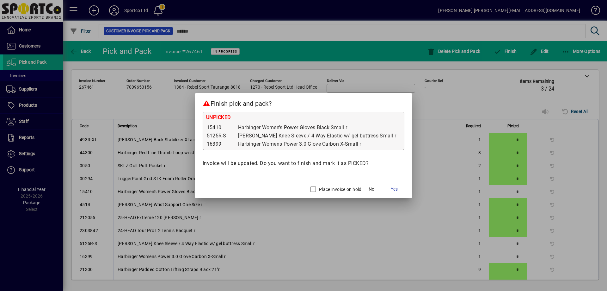
click at [328, 188] on label "Place invoice on hold" at bounding box center [340, 189] width 44 height 6
click at [391, 187] on span "Yes" at bounding box center [394, 189] width 7 height 7
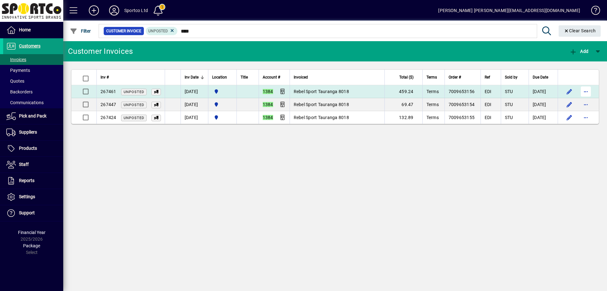
type input "****"
click at [584, 89] on span "button" at bounding box center [586, 91] width 15 height 15
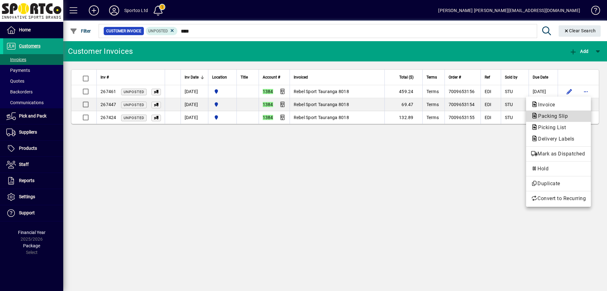
click at [579, 113] on span "Packing Slip" at bounding box center [559, 116] width 55 height 8
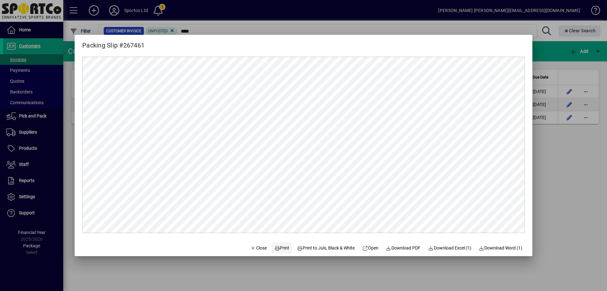
click at [281, 247] on span "Print" at bounding box center [282, 248] width 15 height 7
click at [252, 247] on span "Close" at bounding box center [259, 248] width 16 height 7
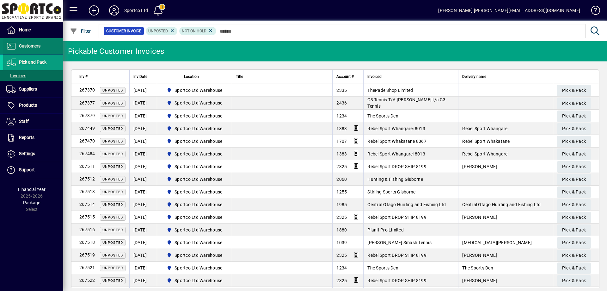
click at [26, 47] on span "Customers" at bounding box center [30, 45] width 22 height 5
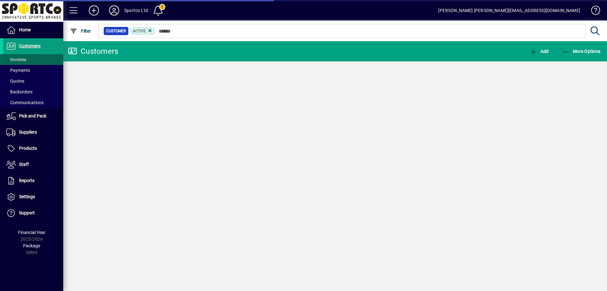
click at [17, 59] on span "Invoices" at bounding box center [16, 59] width 20 height 5
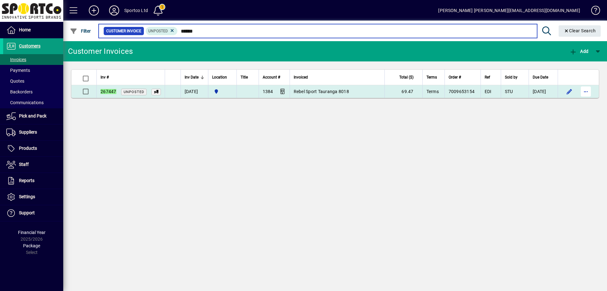
type input "******"
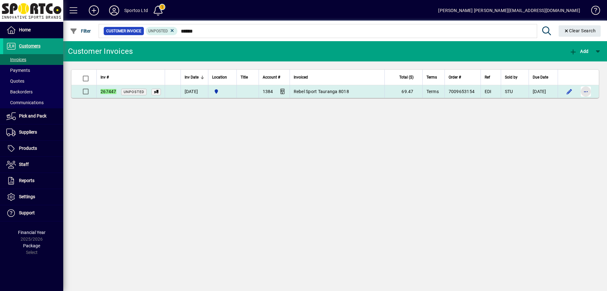
click at [584, 91] on span "button" at bounding box center [586, 91] width 15 height 15
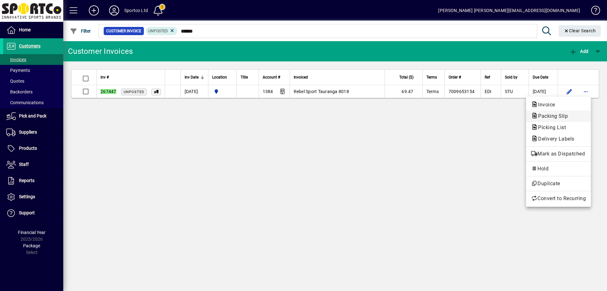
click at [564, 115] on span "Packing Slip" at bounding box center [552, 116] width 40 height 6
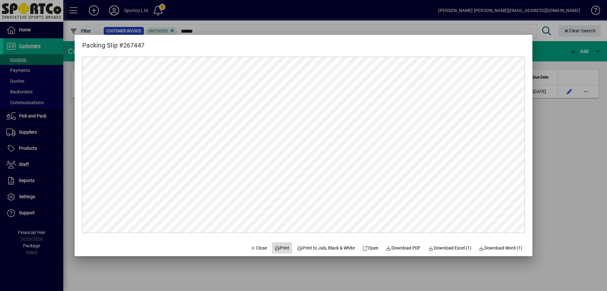
click at [280, 245] on span "Print" at bounding box center [282, 248] width 15 height 7
click at [252, 246] on span "Close" at bounding box center [259, 248] width 16 height 7
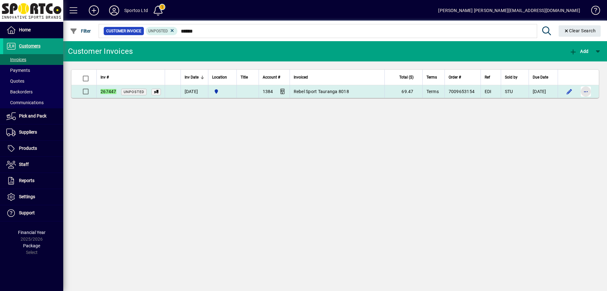
click at [582, 89] on span "button" at bounding box center [586, 91] width 15 height 15
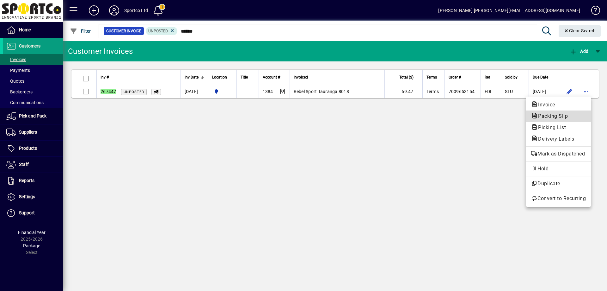
click at [587, 116] on button "Packing Slip" at bounding box center [558, 115] width 65 height 11
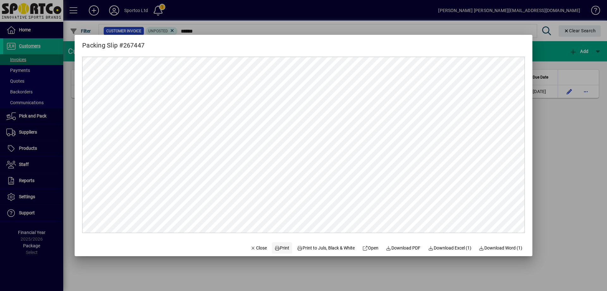
click at [276, 246] on span "Print" at bounding box center [282, 248] width 15 height 7
click at [255, 245] on span "Close" at bounding box center [259, 248] width 16 height 7
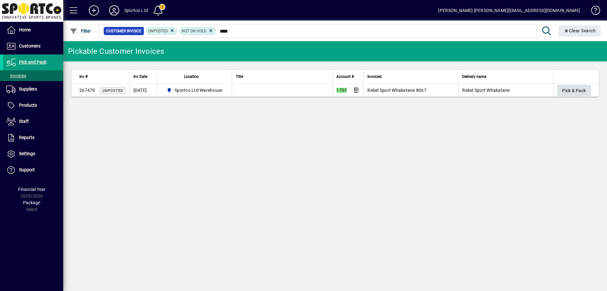
type input "****"
click at [576, 90] on span "Pick & Pack" at bounding box center [575, 90] width 24 height 10
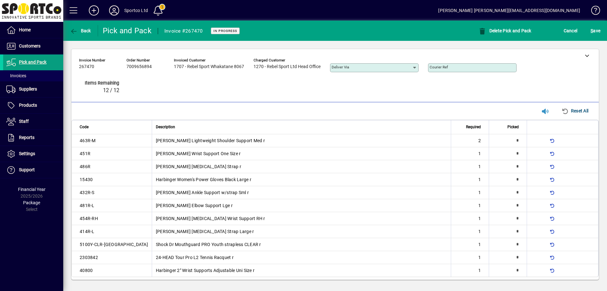
type input "*"
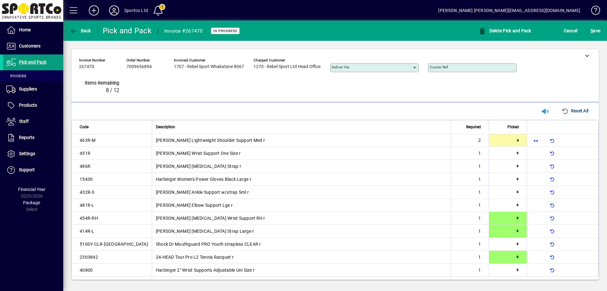
type input "*"
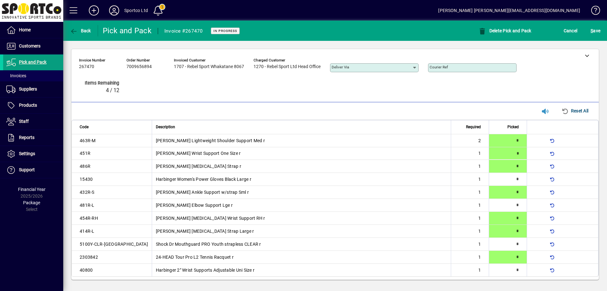
type input "*"
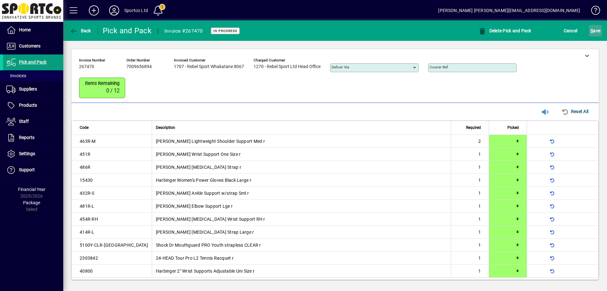
click at [595, 29] on span "S ave" at bounding box center [596, 31] width 10 height 10
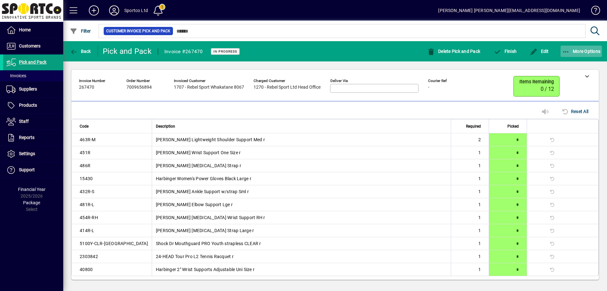
click at [570, 52] on span "More Options" at bounding box center [582, 51] width 39 height 5
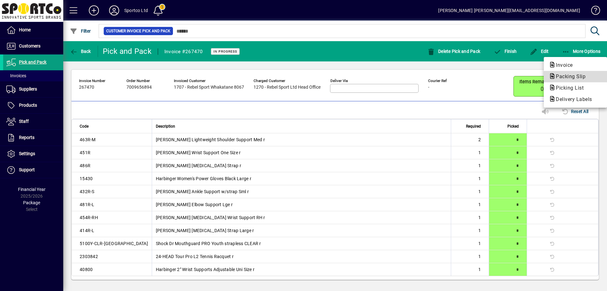
click at [577, 78] on span "Packing Slip" at bounding box center [569, 76] width 40 height 6
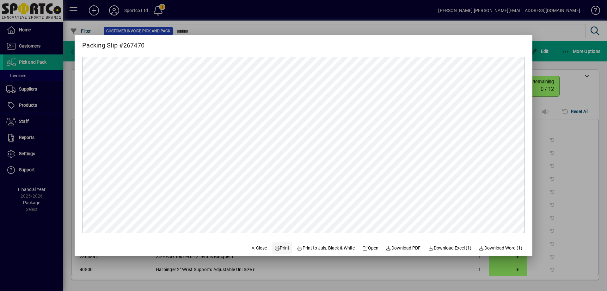
click at [281, 245] on span "Print" at bounding box center [282, 248] width 15 height 7
click at [251, 245] on span "Close" at bounding box center [259, 248] width 16 height 7
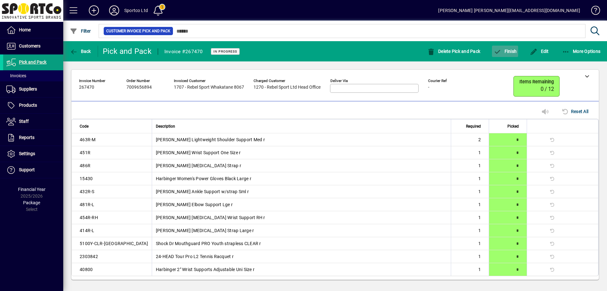
click at [507, 52] on span "Finish" at bounding box center [505, 51] width 23 height 5
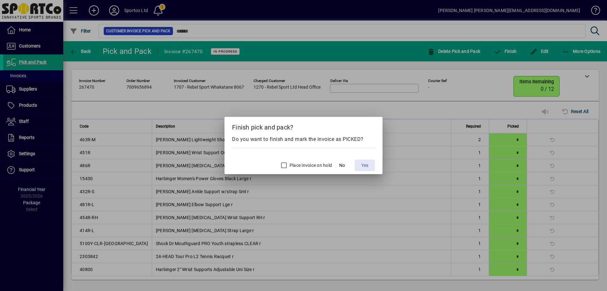
click at [368, 166] on span "Yes" at bounding box center [365, 165] width 7 height 7
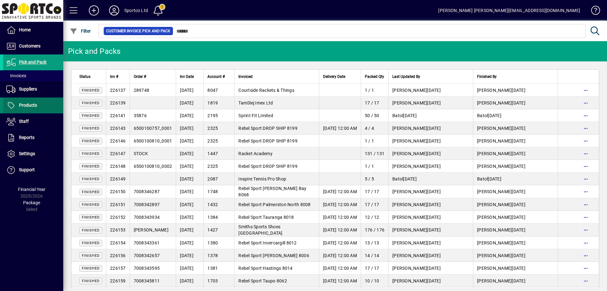
click at [28, 108] on span "Products" at bounding box center [20, 106] width 34 height 8
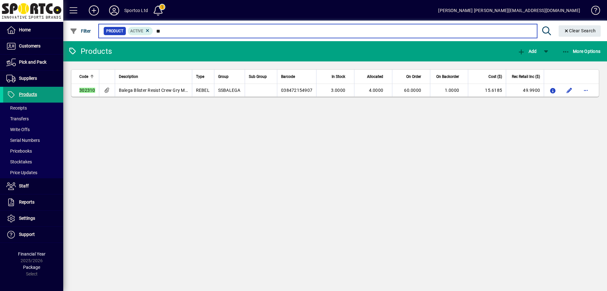
type input "*"
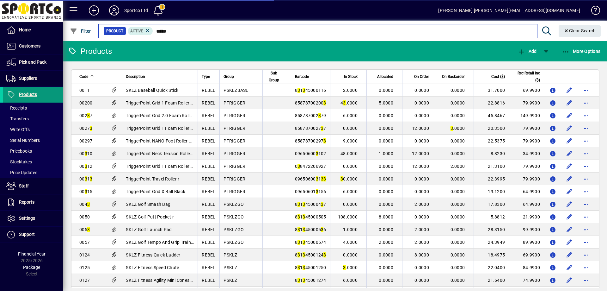
type input "******"
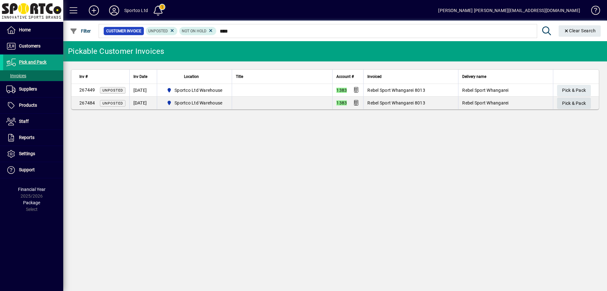
type input "****"
click at [574, 102] on span "Pick & Pack" at bounding box center [575, 103] width 24 height 10
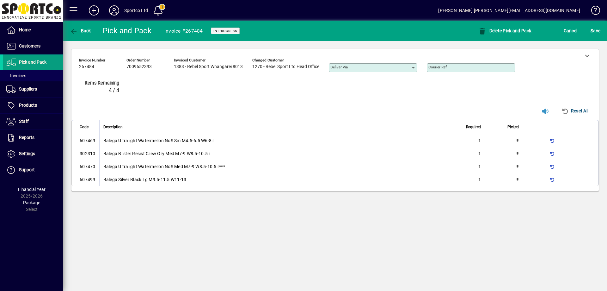
type input "*"
click at [594, 30] on span "S ave" at bounding box center [596, 31] width 10 height 10
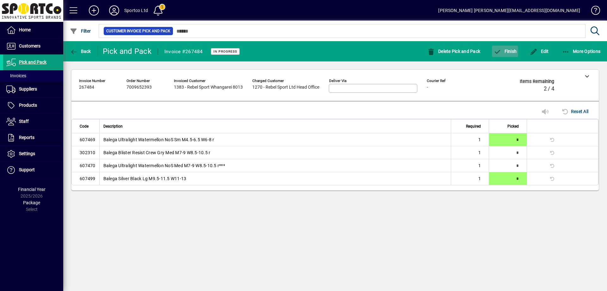
click at [513, 50] on span "Finish" at bounding box center [505, 51] width 23 height 5
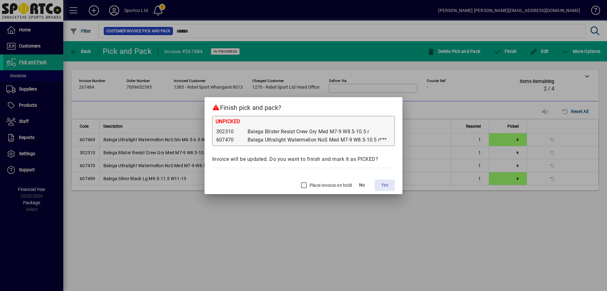
click at [384, 183] on span "Yes" at bounding box center [385, 185] width 7 height 7
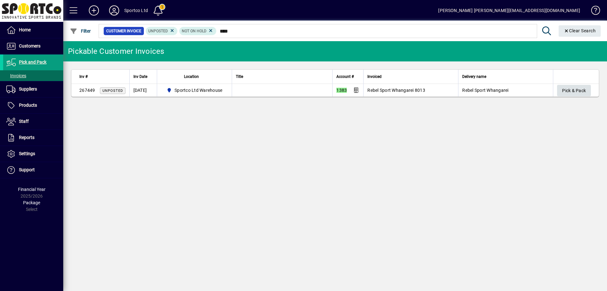
type input "****"
click at [578, 86] on span "Pick & Pack" at bounding box center [575, 90] width 24 height 10
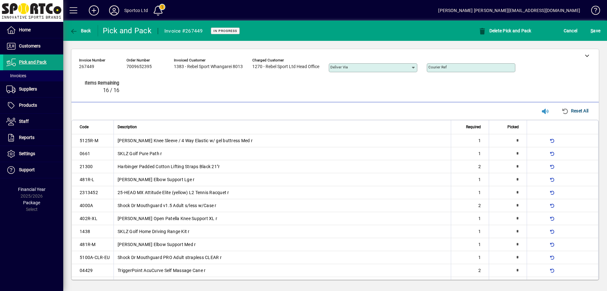
type input "*"
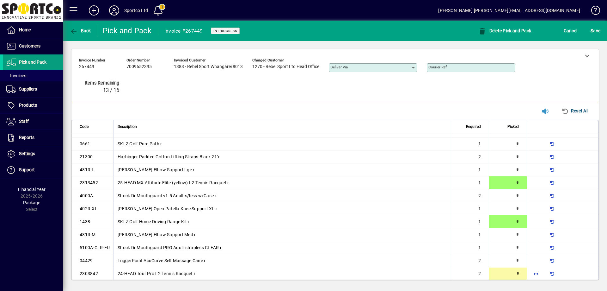
type input "*"
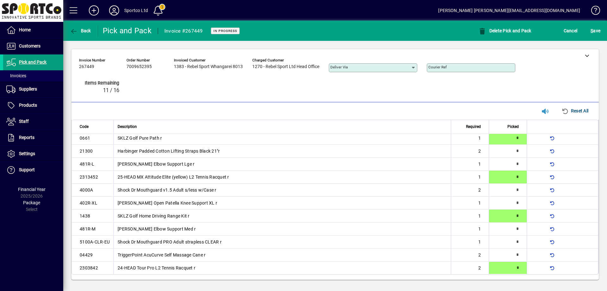
type input "*"
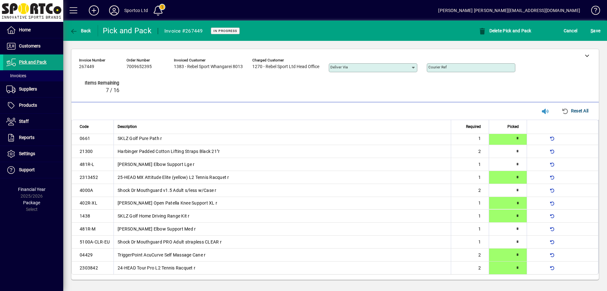
scroll to position [15, 0]
type input "*"
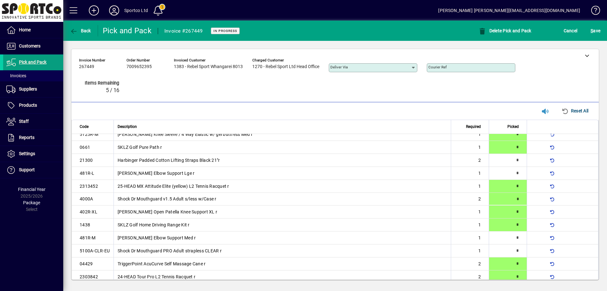
type input "*"
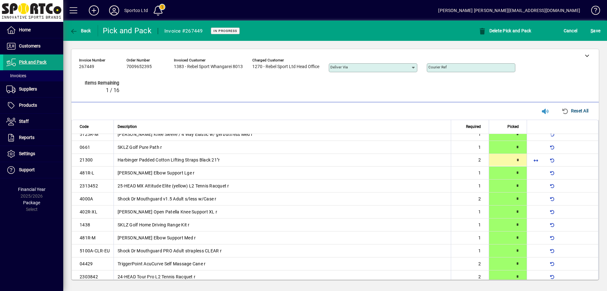
type input "*"
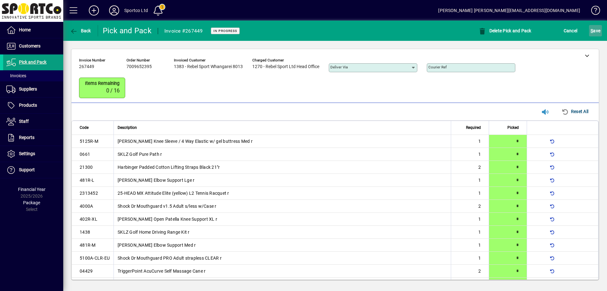
click at [600, 27] on span "S ave" at bounding box center [596, 31] width 10 height 10
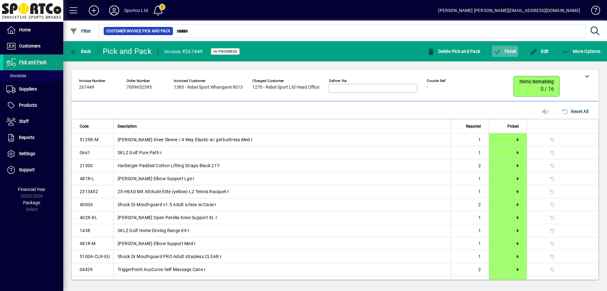
click at [512, 49] on span "Finish" at bounding box center [505, 51] width 23 height 5
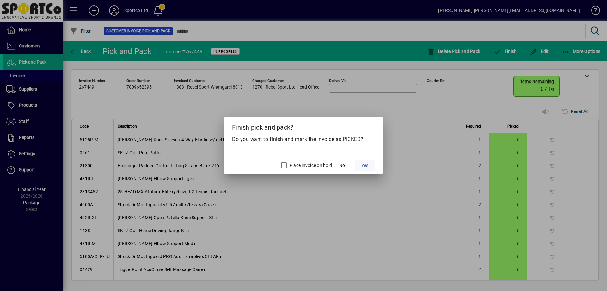
click at [367, 164] on span "Yes" at bounding box center [365, 165] width 7 height 7
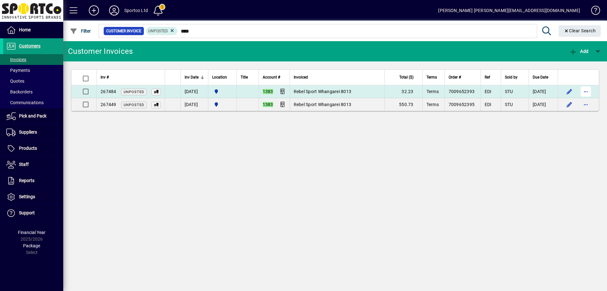
type input "****"
click at [584, 88] on span "button" at bounding box center [586, 91] width 15 height 15
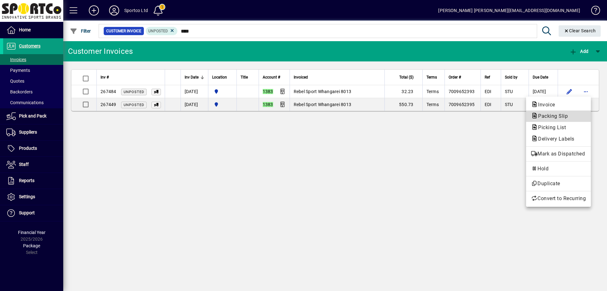
click at [577, 113] on span "Packing Slip" at bounding box center [559, 116] width 55 height 8
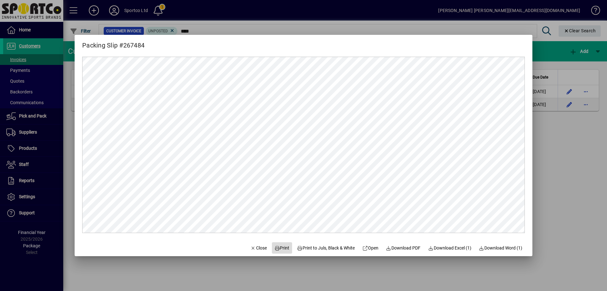
click at [277, 247] on span "Print" at bounding box center [282, 248] width 15 height 7
click at [258, 245] on span "Close" at bounding box center [259, 248] width 16 height 7
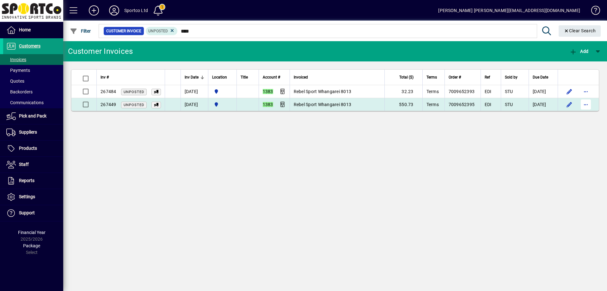
click at [588, 104] on span "button" at bounding box center [586, 104] width 15 height 15
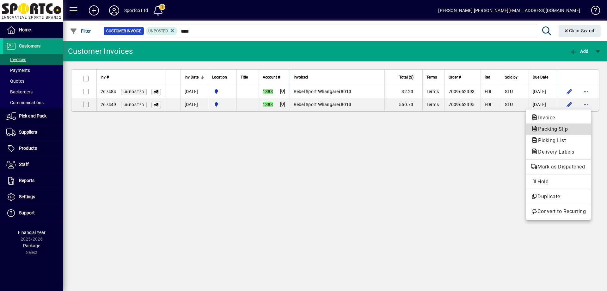
click at [568, 128] on span "Packing Slip" at bounding box center [552, 129] width 40 height 6
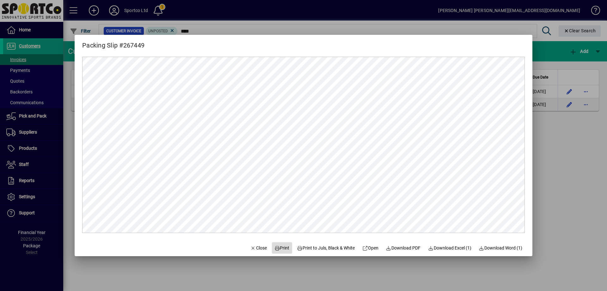
click at [277, 246] on span "Print" at bounding box center [282, 248] width 15 height 7
click at [257, 245] on span "Close" at bounding box center [259, 248] width 16 height 7
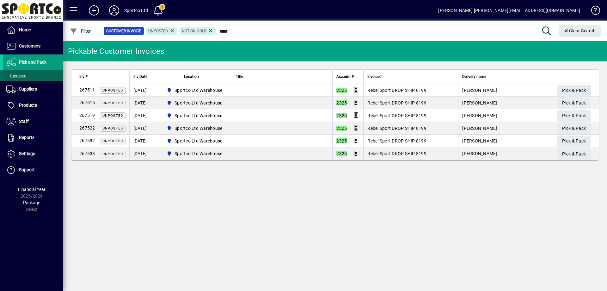
type input "****"
click at [19, 75] on span "Invoices" at bounding box center [16, 75] width 20 height 5
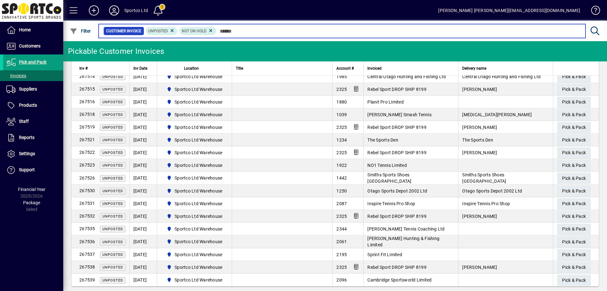
scroll to position [96, 0]
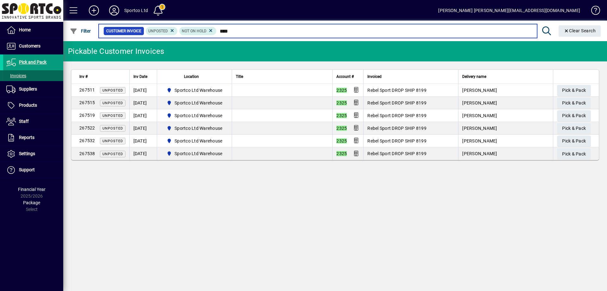
type input "****"
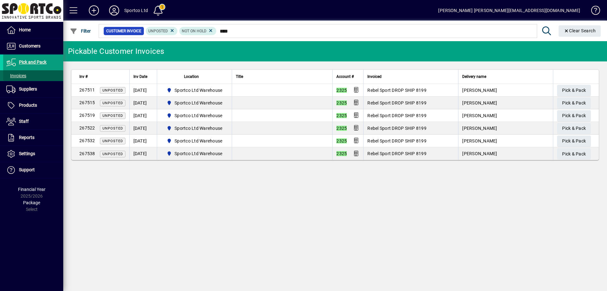
click at [19, 73] on span "Invoices" at bounding box center [16, 75] width 20 height 5
